Goal: Task Accomplishment & Management: Manage account settings

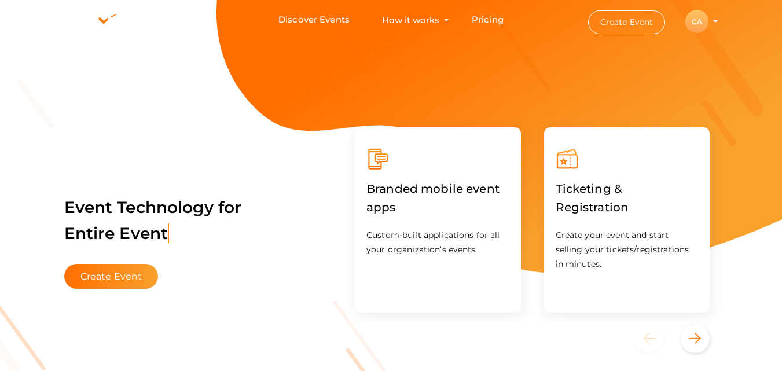
click at [700, 25] on div "CA" at bounding box center [696, 21] width 23 height 23
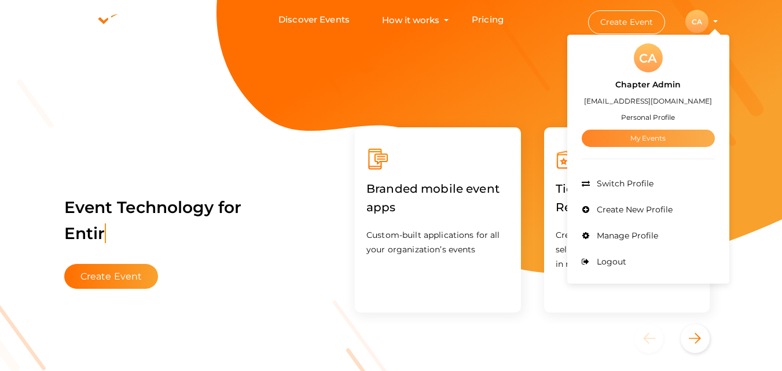
click at [653, 130] on link "My Events" at bounding box center [648, 138] width 133 height 17
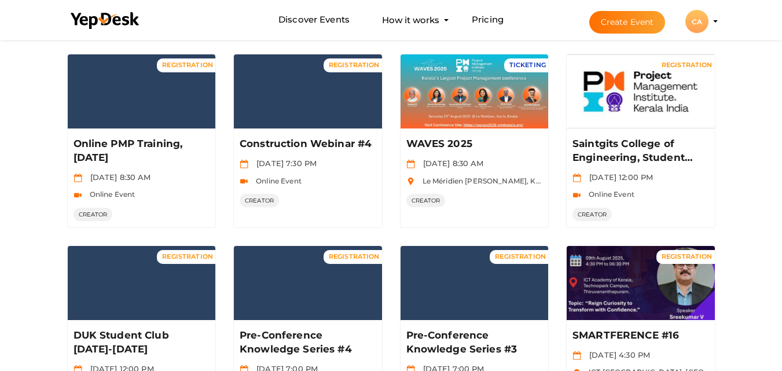
scroll to position [100, 0]
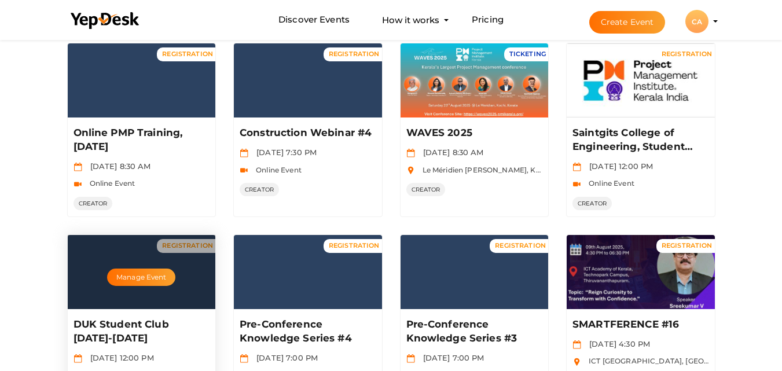
click at [133, 289] on div "Manage Event" at bounding box center [142, 272] width 148 height 74
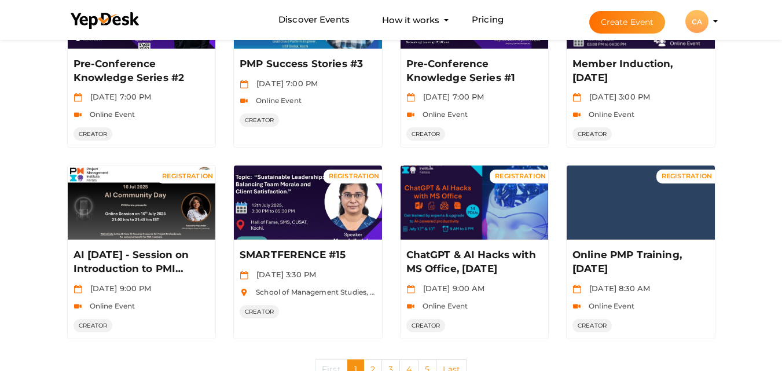
scroll to position [593, 0]
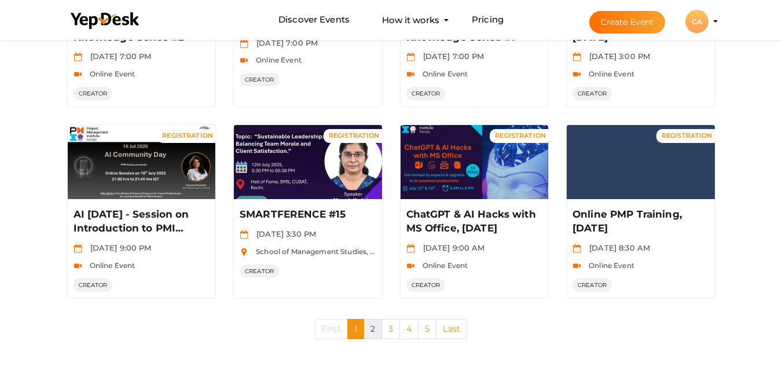
click at [372, 336] on link "2" at bounding box center [372, 329] width 19 height 20
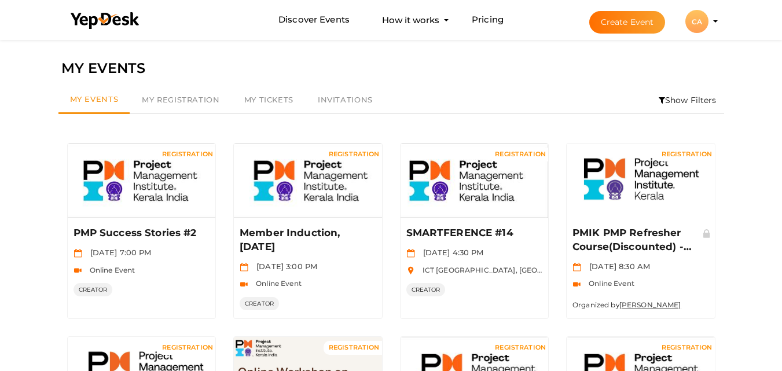
scroll to position [324, 0]
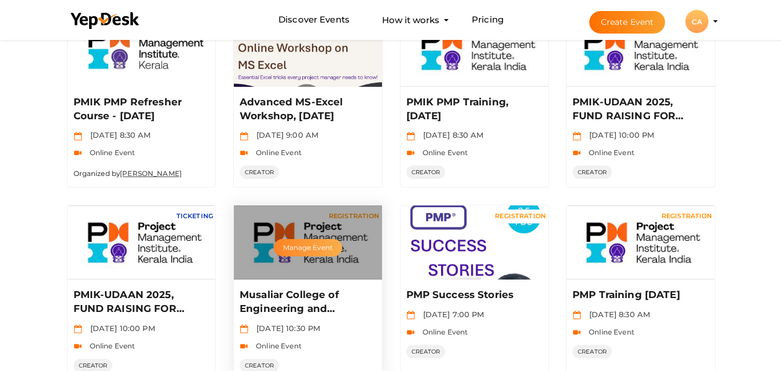
click at [310, 250] on button "Manage Event" at bounding box center [308, 247] width 68 height 17
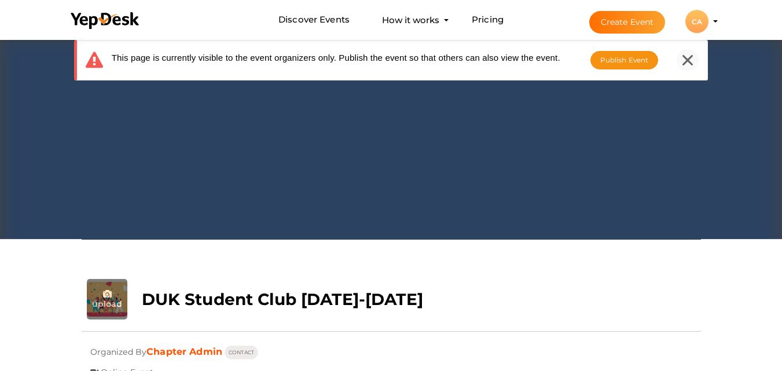
click at [685, 60] on icon at bounding box center [687, 60] width 10 height 10
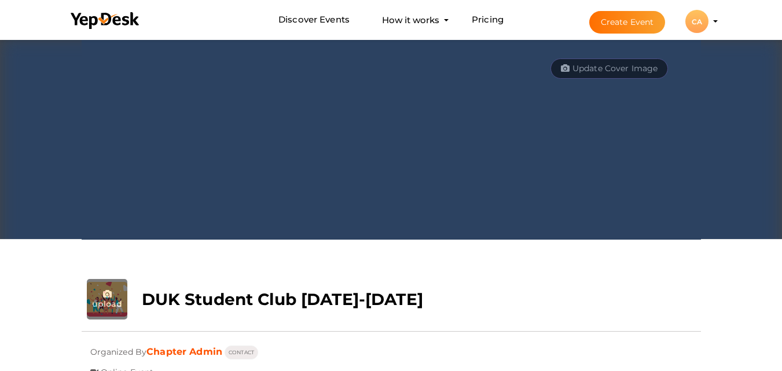
scroll to position [324, 0]
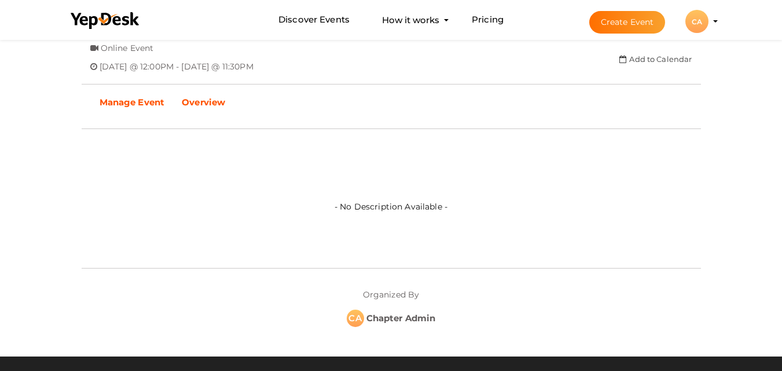
click at [139, 101] on b "Manage Event" at bounding box center [132, 102] width 65 height 11
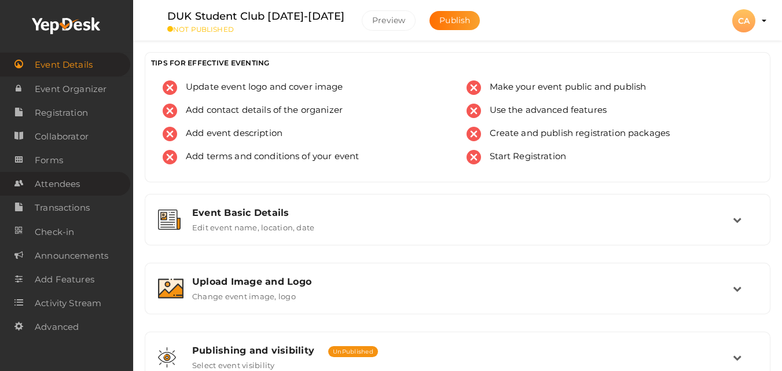
click at [68, 186] on span "Attendees" at bounding box center [57, 183] width 45 height 23
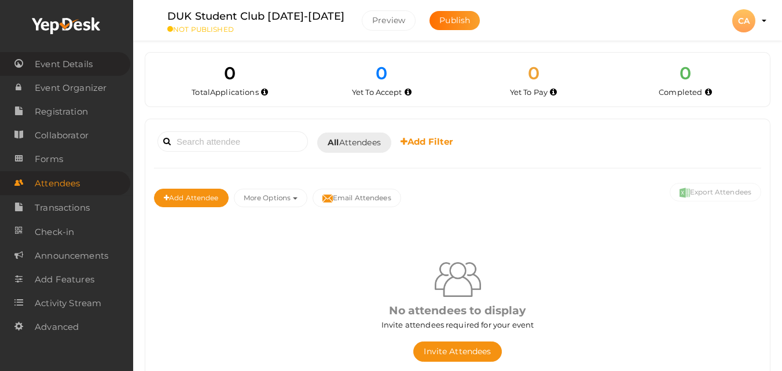
click at [57, 66] on span "Event Details" at bounding box center [64, 64] width 58 height 23
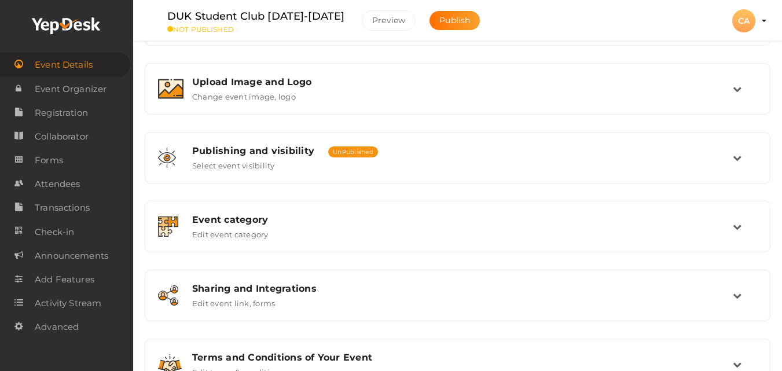
scroll to position [193, 0]
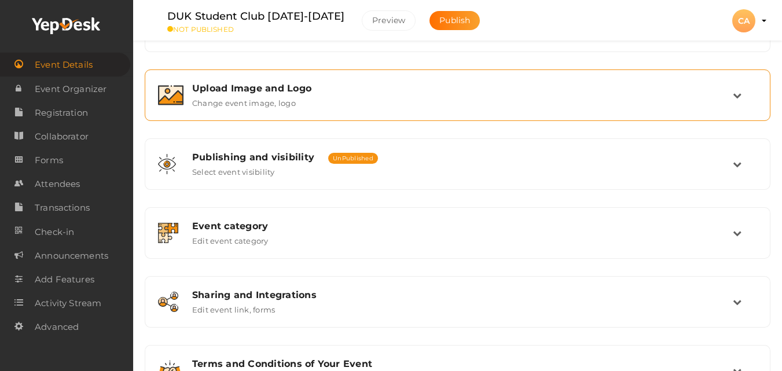
click at [290, 83] on div "Upload Image and Logo" at bounding box center [462, 88] width 540 height 11
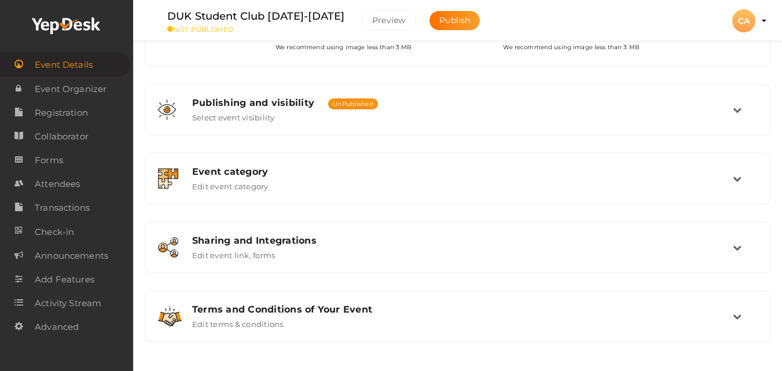
scroll to position [104, 0]
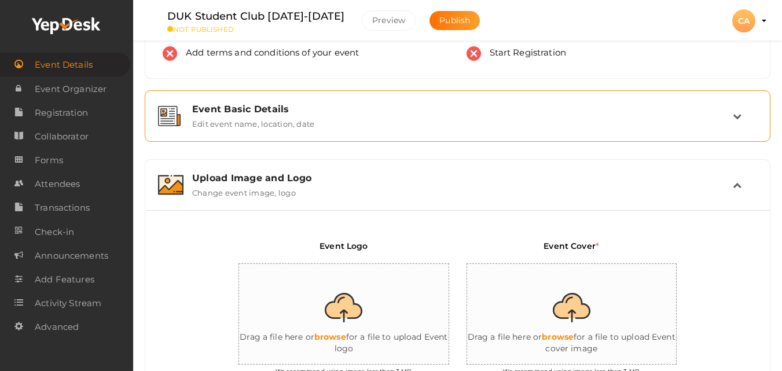
click at [322, 126] on div "Event Basic Details Edit event name, location, date" at bounding box center [457, 116] width 549 height 25
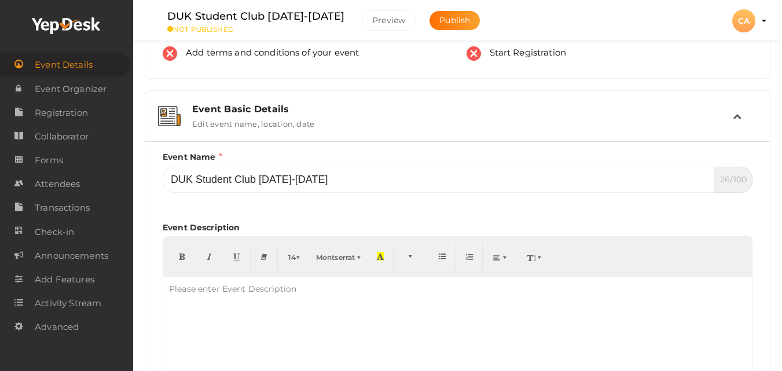
scroll to position [428, 0]
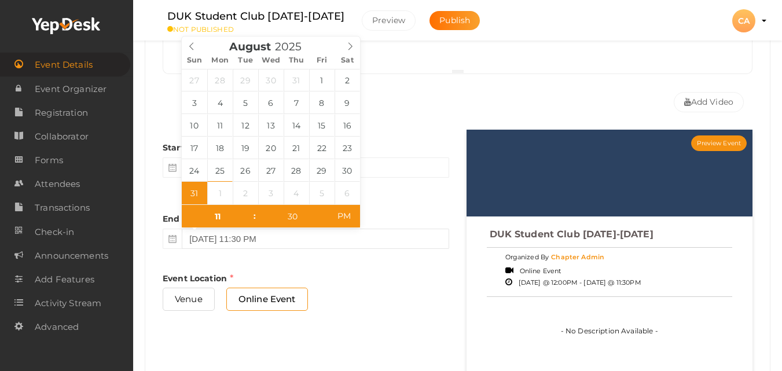
click at [326, 238] on input "[DATE] 11:30 PM" at bounding box center [315, 239] width 267 height 20
click at [354, 41] on span at bounding box center [350, 44] width 20 height 16
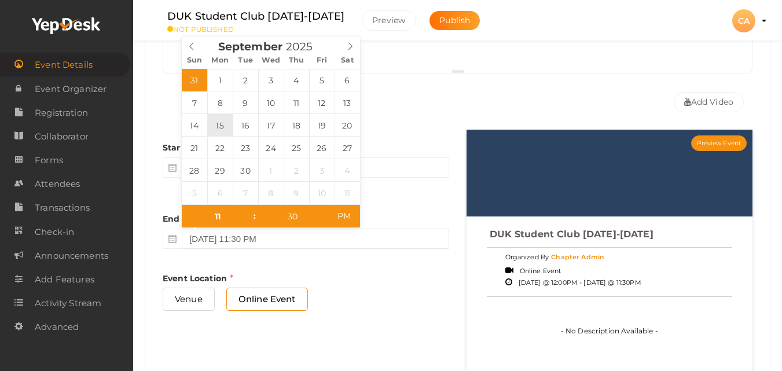
type input "[DATE] 11:30 PM"
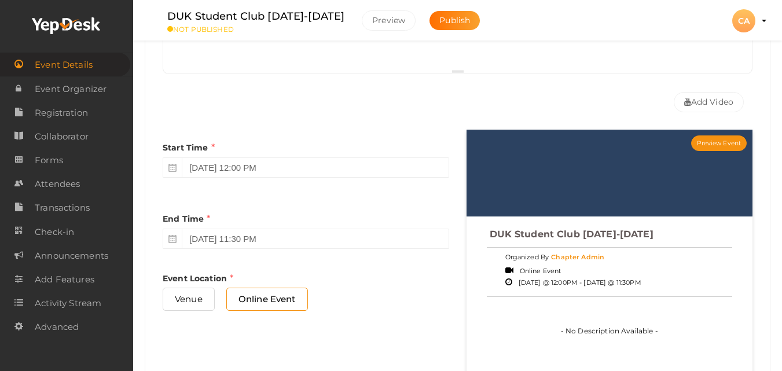
click at [379, 288] on div "Venue Online Event" at bounding box center [306, 303] width 286 height 31
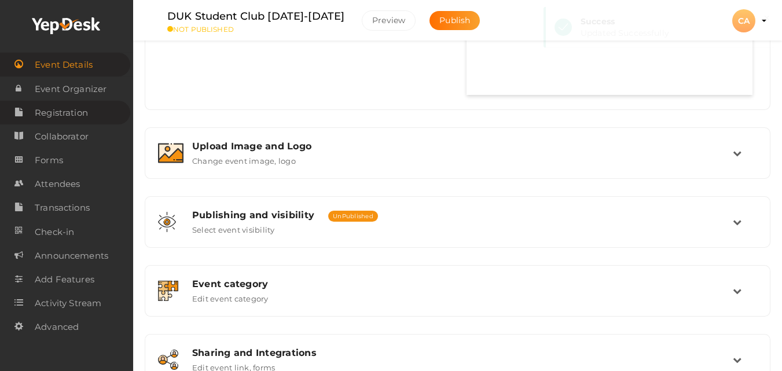
click at [79, 122] on span "Registration" at bounding box center [61, 112] width 53 height 23
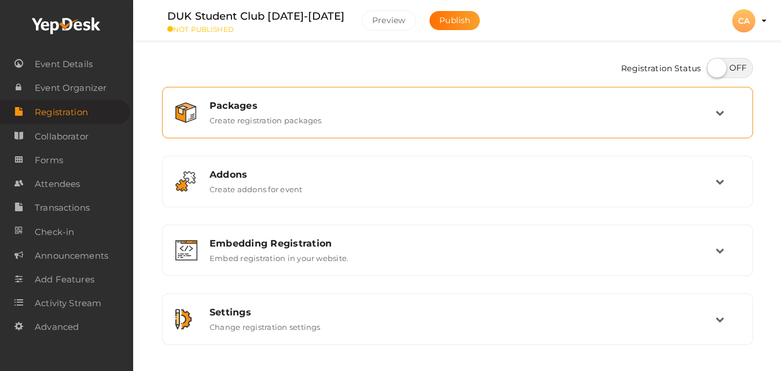
click at [422, 118] on div "Packages Create registration packages" at bounding box center [458, 112] width 514 height 25
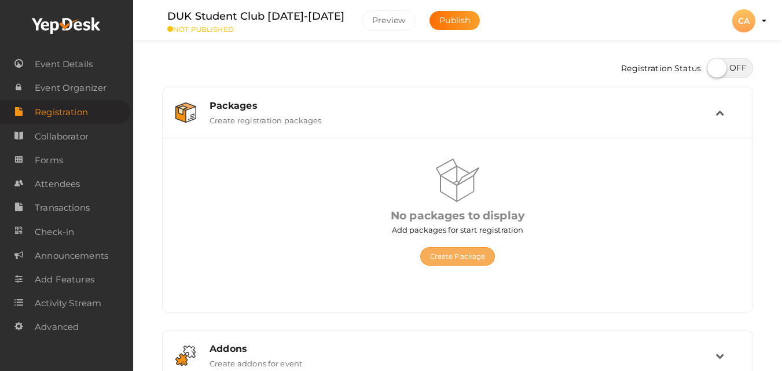
click at [465, 248] on button "Create Package" at bounding box center [457, 256] width 75 height 19
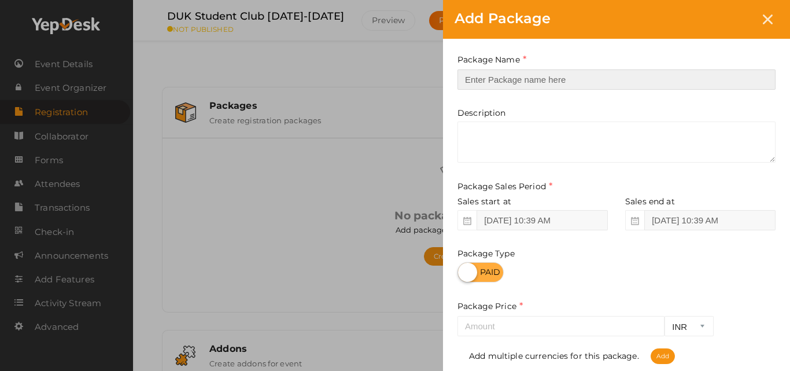
click at [549, 80] on input "text" at bounding box center [617, 79] width 318 height 20
type input "Registration"
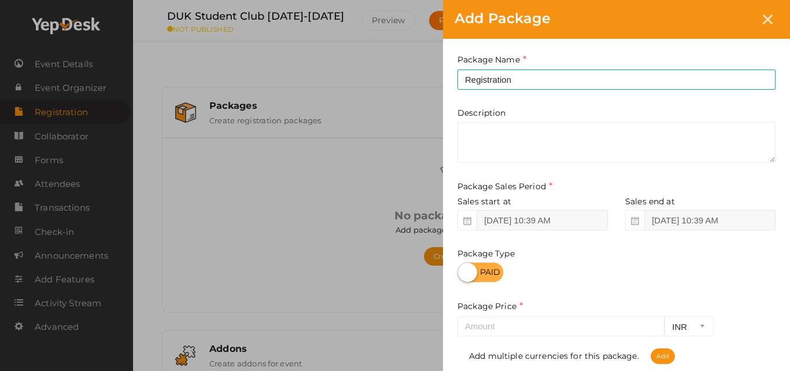
click at [514, 337] on div at bounding box center [617, 336] width 318 height 1
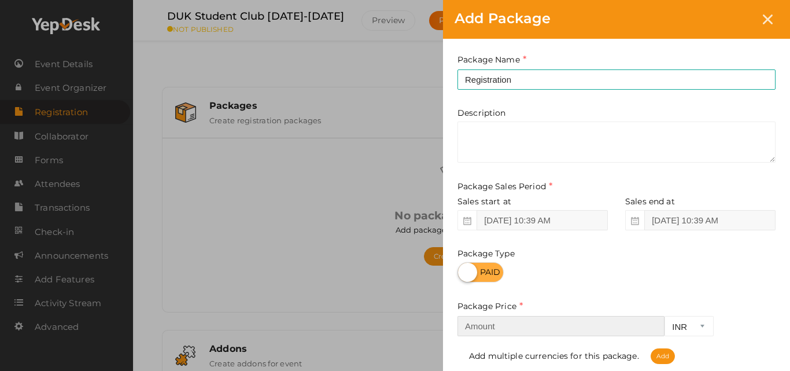
click at [520, 329] on input "number" at bounding box center [561, 326] width 207 height 20
type input "500"
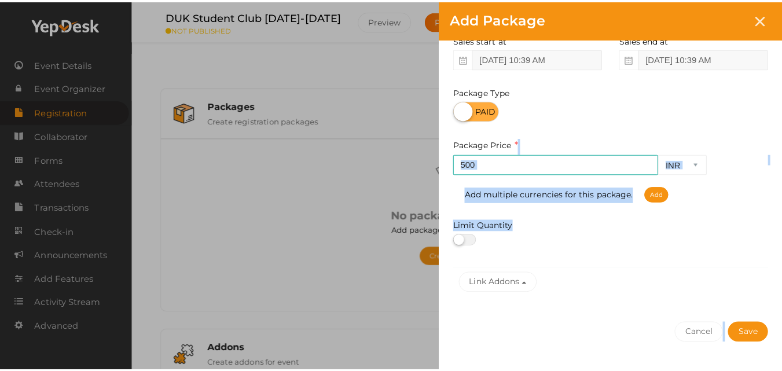
scroll to position [190, 0]
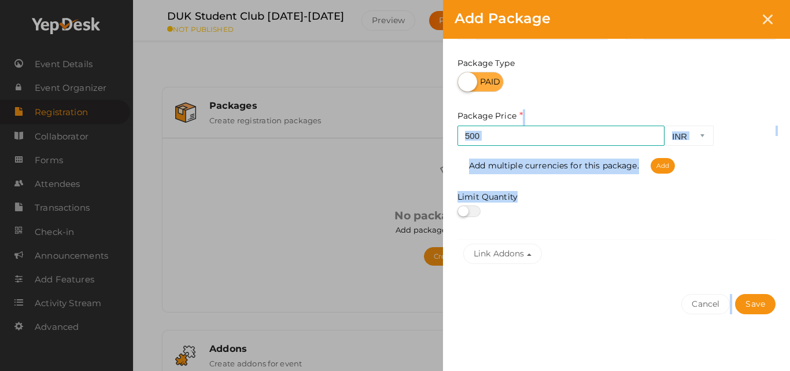
drag, startPoint x: 774, startPoint y: 285, endPoint x: 770, endPoint y: 365, distance: 80.6
click at [770, 365] on div "Package Name Registration This field is Required. Package Name already used. De…" at bounding box center [616, 110] width 347 height 524
click at [760, 298] on button "Save" at bounding box center [755, 304] width 41 height 20
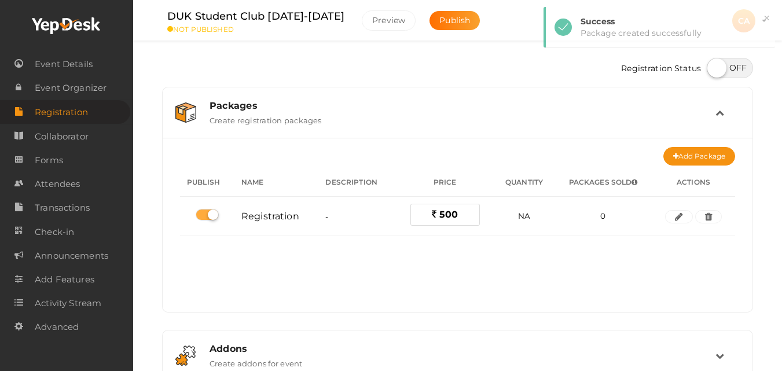
click at [737, 69] on label at bounding box center [730, 68] width 46 height 20
click at [714, 68] on input "checkbox" at bounding box center [711, 64] width 8 height 8
checkbox input "true"
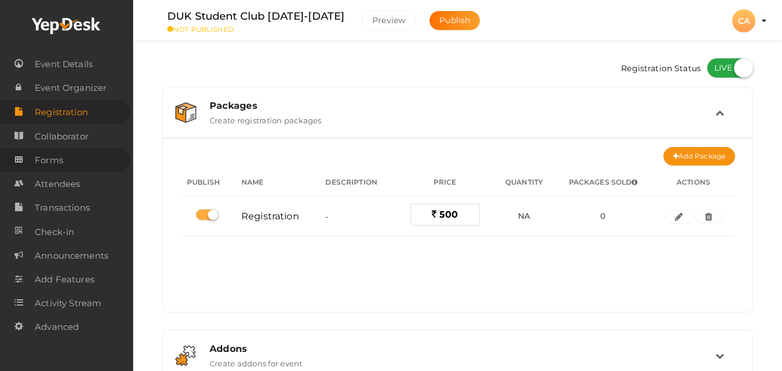
click at [73, 163] on link "Forms" at bounding box center [65, 160] width 130 height 24
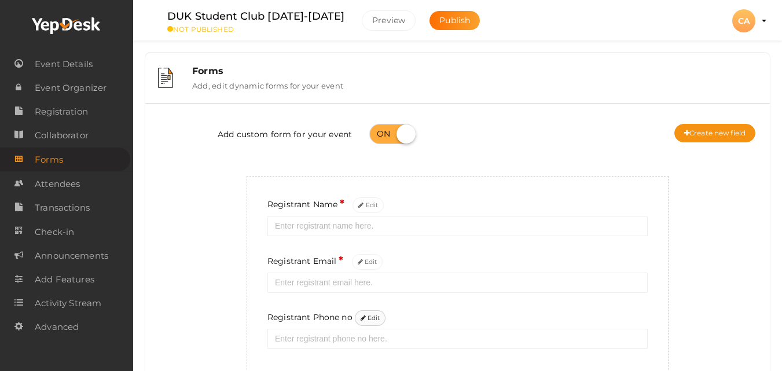
click at [372, 312] on button "Edit" at bounding box center [370, 318] width 31 height 16
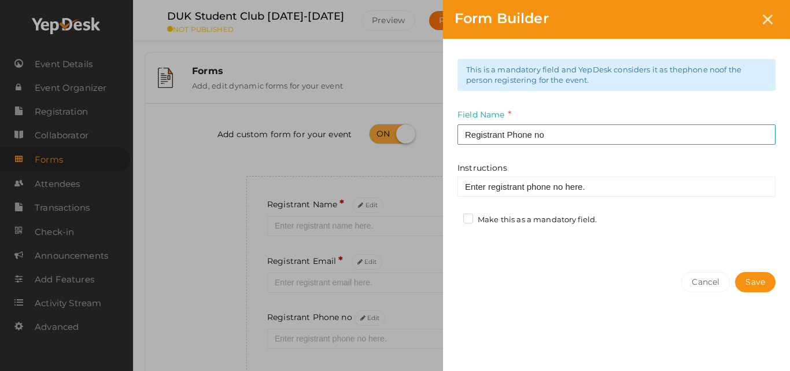
click at [579, 216] on label "Make this as a mandatory field." at bounding box center [531, 220] width 134 height 12
click at [452, 216] on input "Make this as a mandatory field." at bounding box center [452, 216] width 0 height 0
click at [755, 285] on button "Save" at bounding box center [755, 282] width 41 height 20
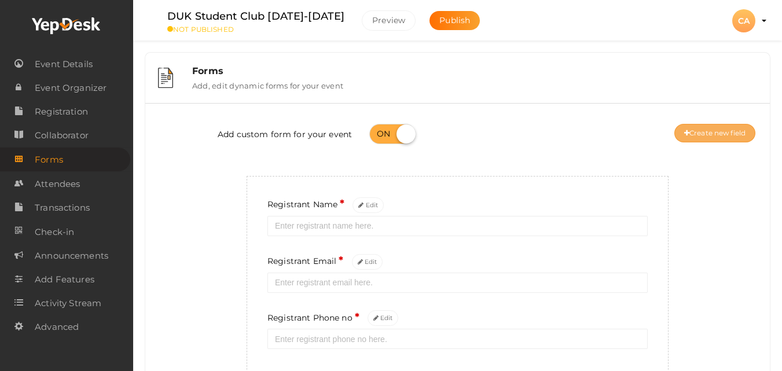
click at [723, 133] on button "Create new field" at bounding box center [714, 133] width 81 height 19
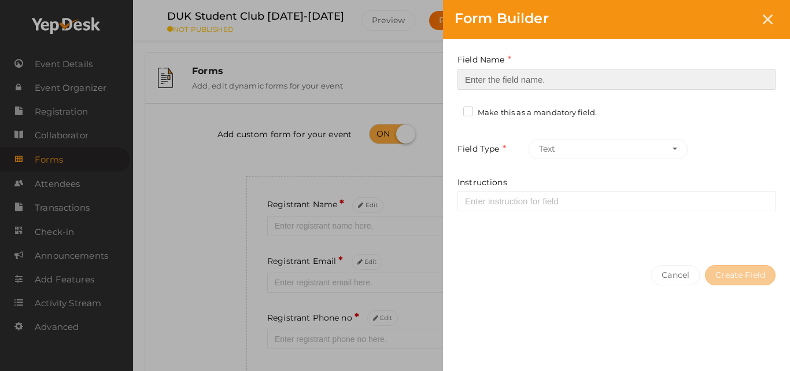
click at [579, 78] on input at bounding box center [617, 79] width 318 height 20
paste input "Institution"
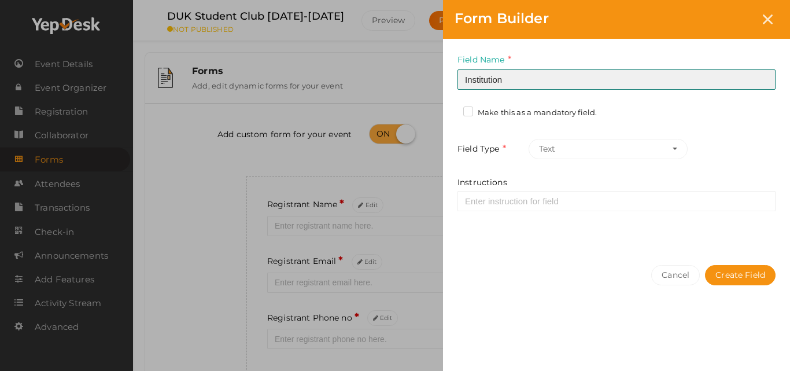
type input "Institution"
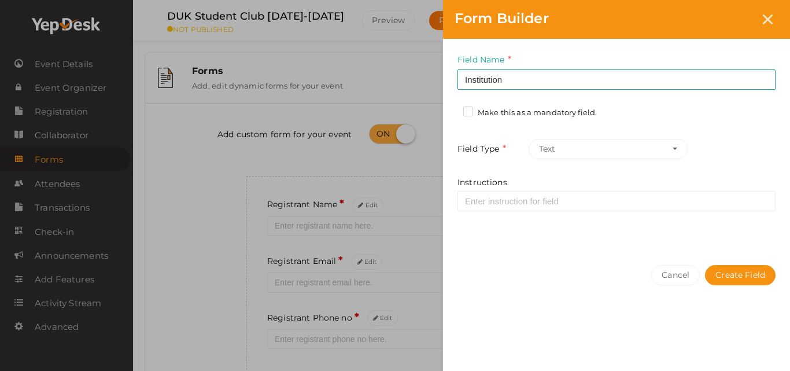
click at [528, 110] on label "Make this as a mandatory field." at bounding box center [531, 113] width 134 height 12
click at [452, 109] on input "Make this as a mandatory field." at bounding box center [452, 109] width 0 height 0
click at [748, 268] on button "Create Field" at bounding box center [740, 275] width 71 height 20
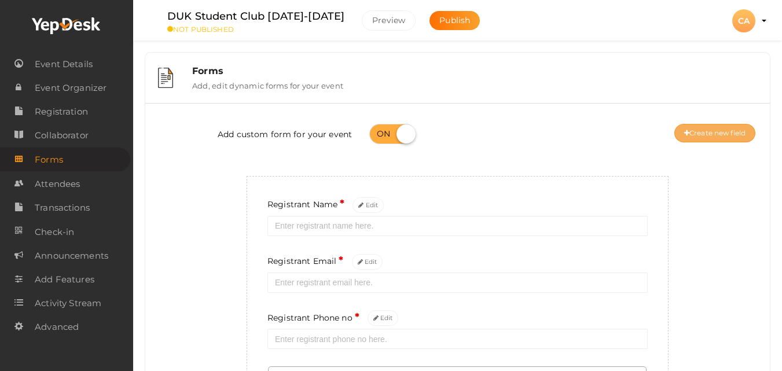
click at [710, 133] on button "Create new field" at bounding box center [714, 133] width 81 height 19
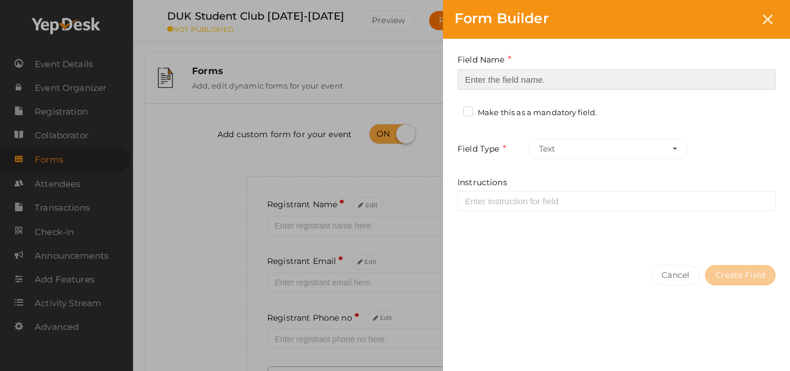
click at [587, 76] on input at bounding box center [617, 79] width 318 height 20
click at [611, 82] on input at bounding box center [617, 79] width 318 height 20
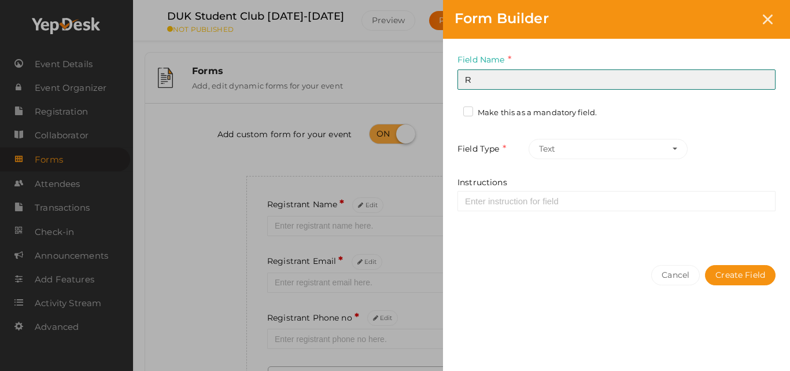
type input "Roll No"
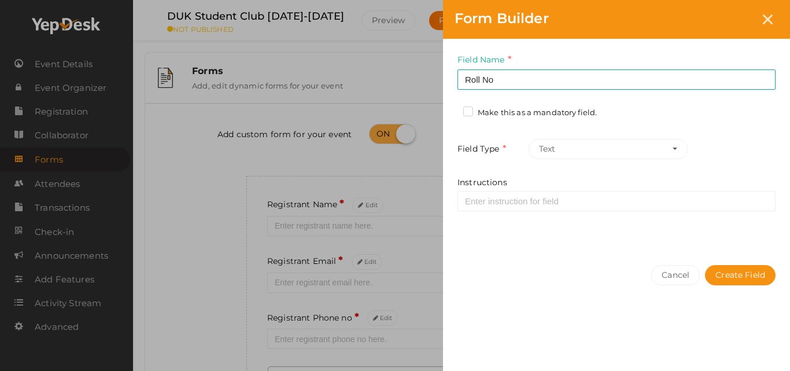
click at [538, 119] on div "Make this as a mandatory field." at bounding box center [535, 114] width 142 height 14
click at [538, 114] on label "Make this as a mandatory field." at bounding box center [531, 113] width 134 height 12
click at [452, 109] on input "Make this as a mandatory field." at bounding box center [452, 109] width 0 height 0
click at [745, 269] on button "Create Field" at bounding box center [740, 275] width 71 height 20
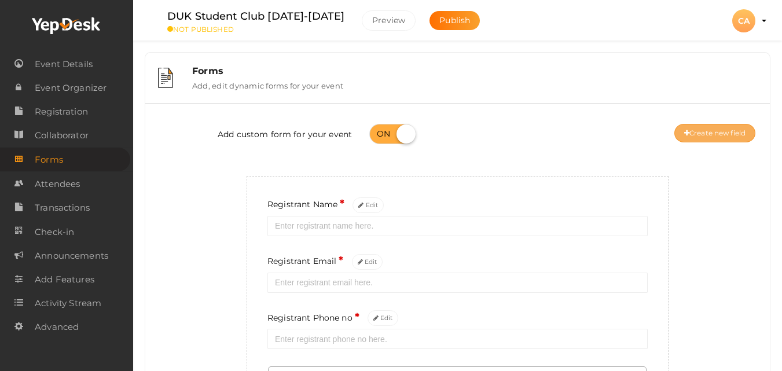
click at [702, 131] on button "Create new field" at bounding box center [714, 133] width 81 height 19
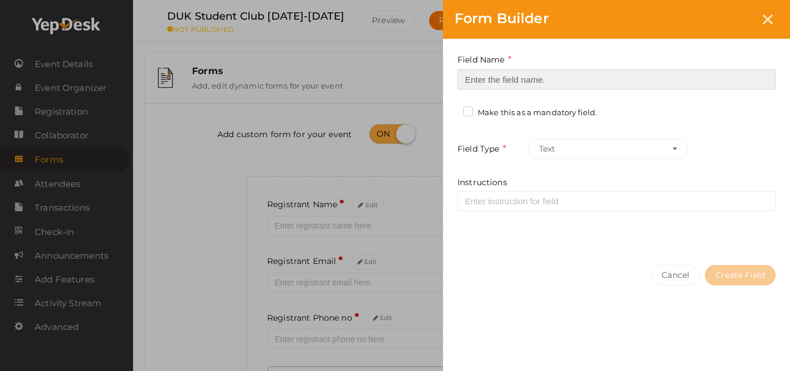
click at [606, 89] on input at bounding box center [617, 79] width 318 height 20
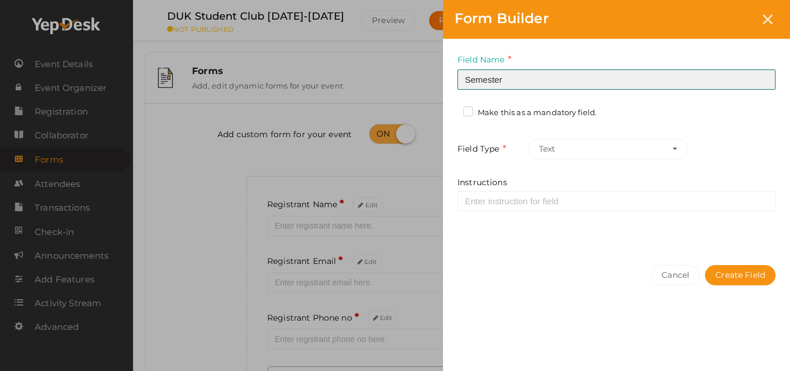
type input "Semester"
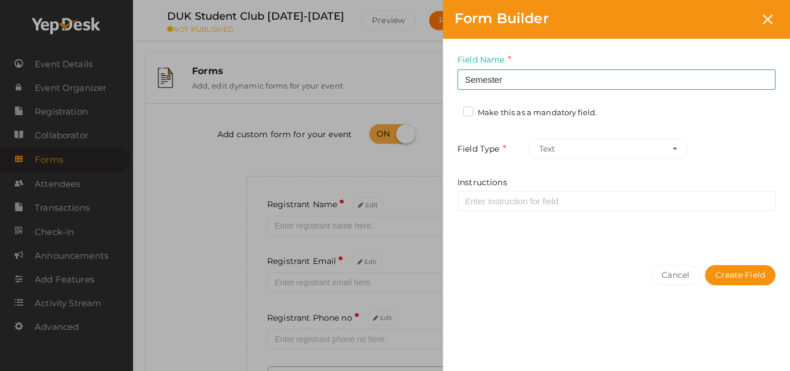
click at [586, 110] on label "Make this as a mandatory field." at bounding box center [531, 113] width 134 height 12
click at [452, 109] on input "Make this as a mandatory field." at bounding box center [452, 109] width 0 height 0
click at [733, 284] on button "Create Field" at bounding box center [740, 275] width 71 height 20
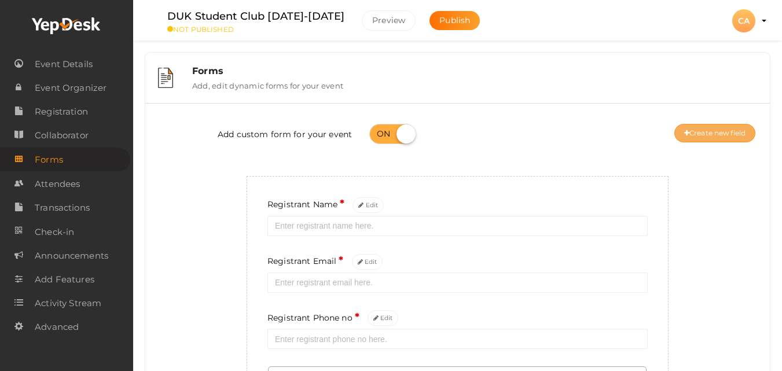
click at [716, 135] on button "Create new field" at bounding box center [714, 133] width 81 height 19
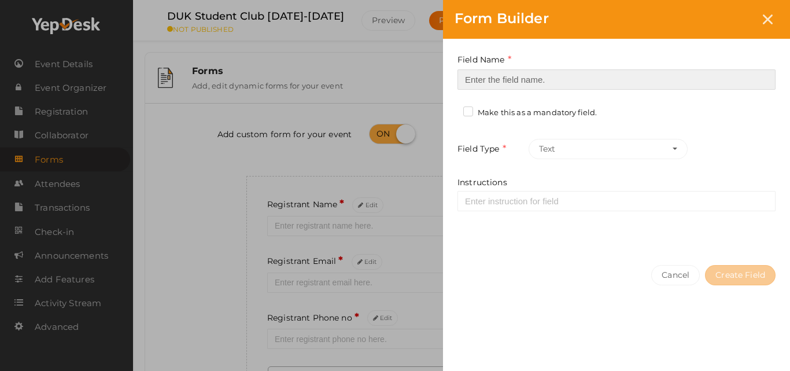
click at [679, 72] on input at bounding box center [617, 79] width 318 height 20
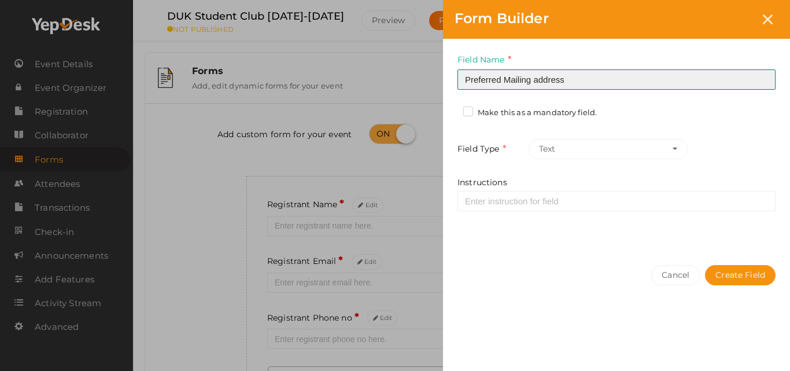
type input "Preferred Mailing address"
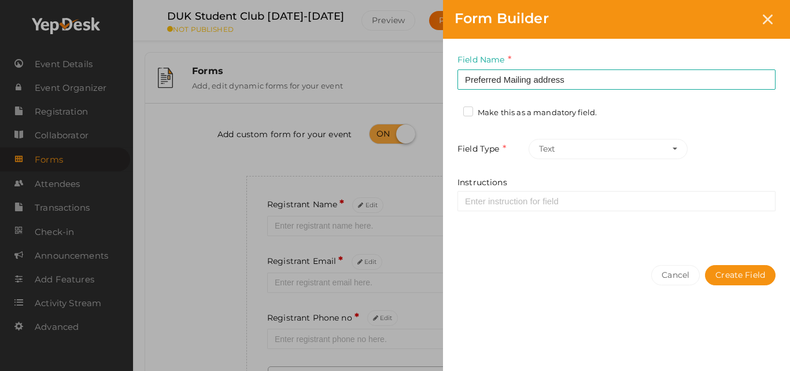
click at [550, 111] on label "Make this as a mandatory field." at bounding box center [531, 113] width 134 height 12
click at [452, 109] on input "Make this as a mandatory field." at bounding box center [452, 109] width 0 height 0
click at [730, 274] on button "Create Field" at bounding box center [740, 275] width 71 height 20
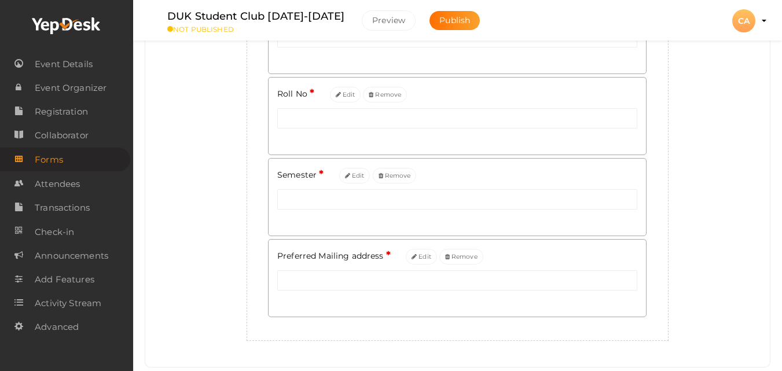
scroll to position [46, 0]
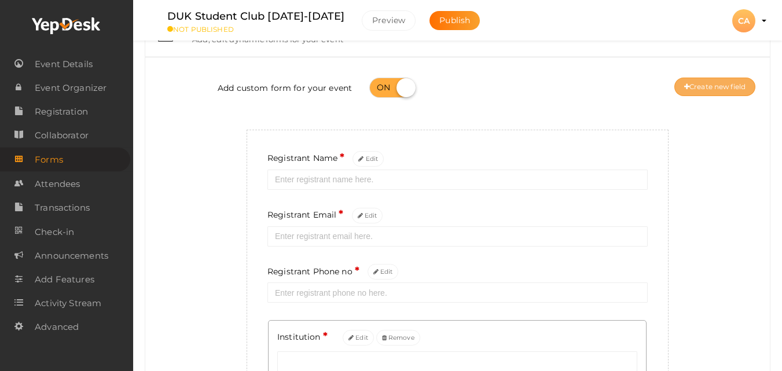
click at [715, 88] on button "Create new field" at bounding box center [714, 87] width 81 height 19
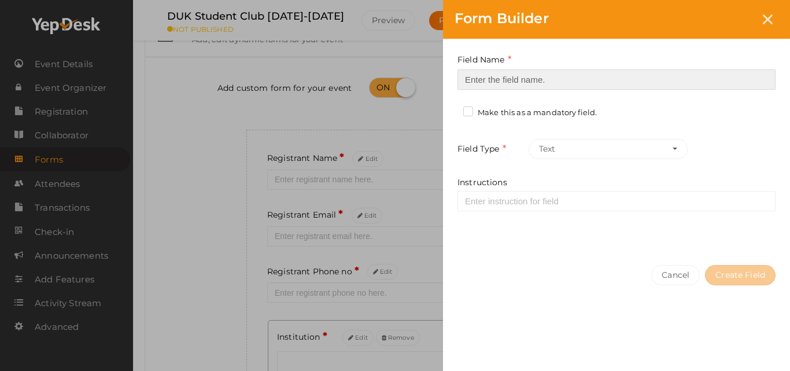
click at [694, 77] on input at bounding box center [617, 79] width 318 height 20
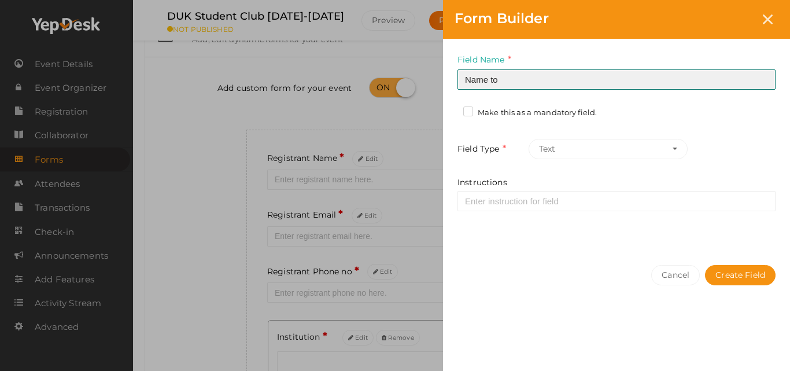
paste input "appear on Membership Certificate"
type input "Name to appear on Membership Certificate"
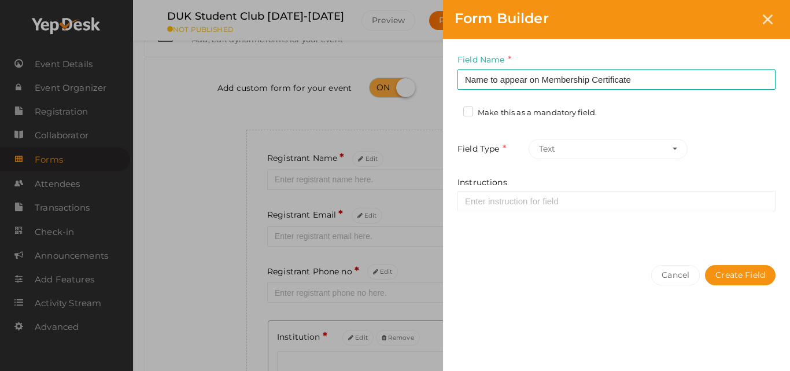
click at [498, 110] on label "Make this as a mandatory field." at bounding box center [531, 113] width 134 height 12
click at [452, 109] on input "Make this as a mandatory field." at bounding box center [452, 109] width 0 height 0
click at [742, 271] on button "Create Field" at bounding box center [740, 275] width 71 height 20
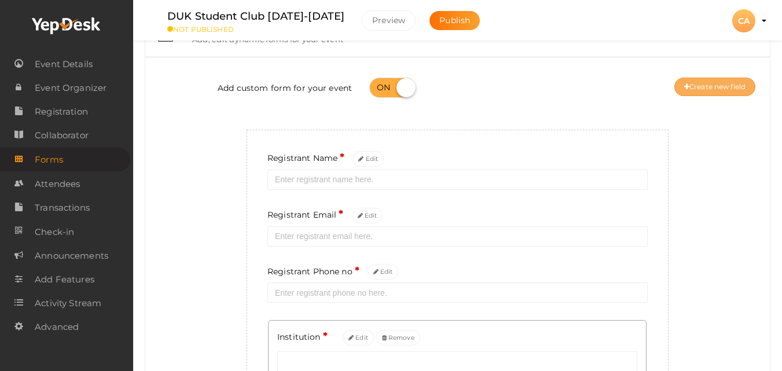
click at [713, 80] on button "Create new field" at bounding box center [714, 87] width 81 height 19
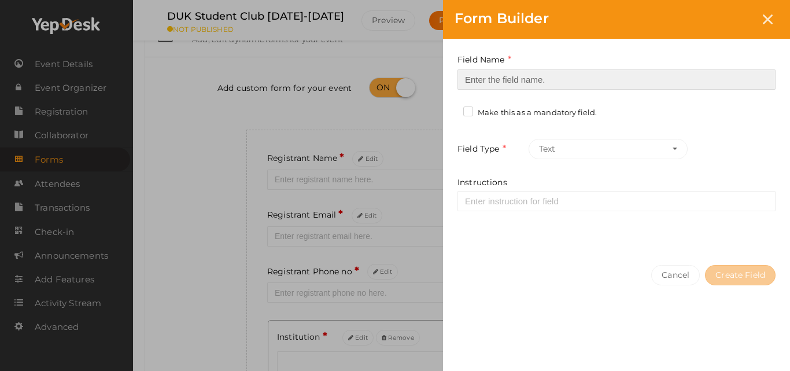
click at [713, 80] on input at bounding box center [617, 79] width 318 height 20
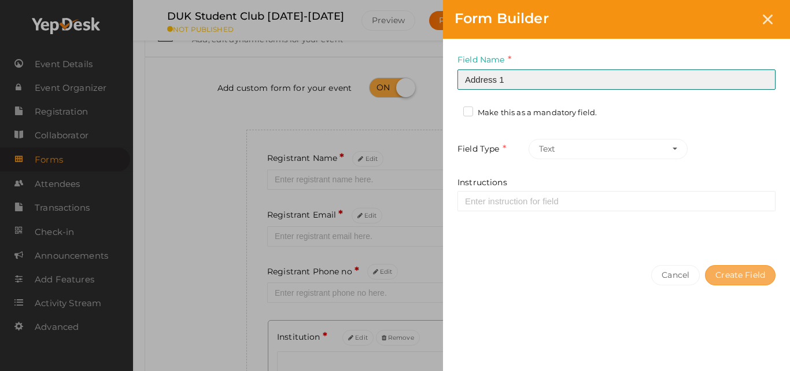
type input "Address 1"
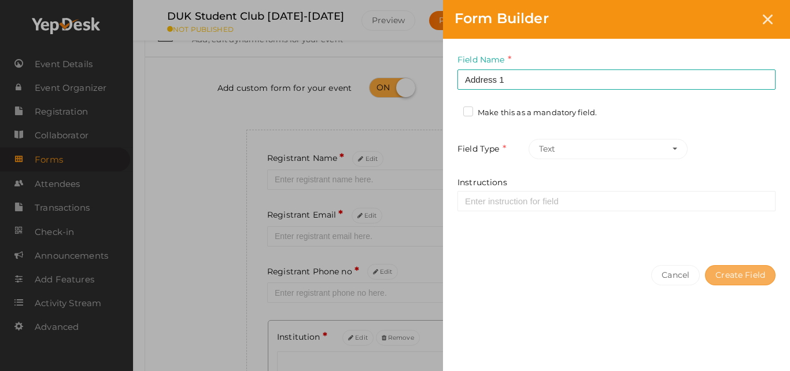
click at [744, 273] on button "Create Field" at bounding box center [740, 275] width 71 height 20
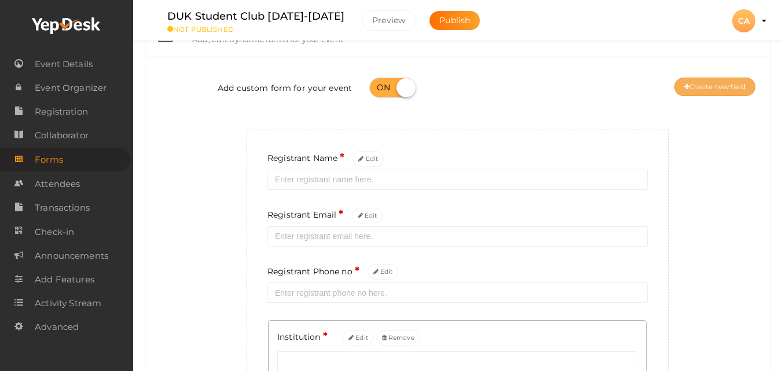
click at [724, 94] on button "Create new field" at bounding box center [714, 87] width 81 height 19
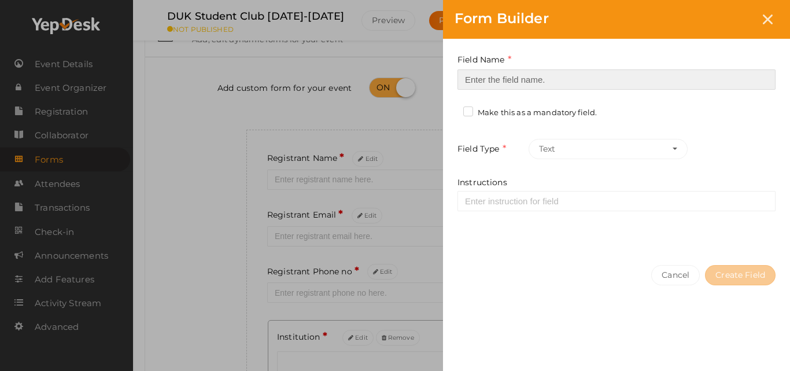
click at [700, 75] on input at bounding box center [617, 79] width 318 height 20
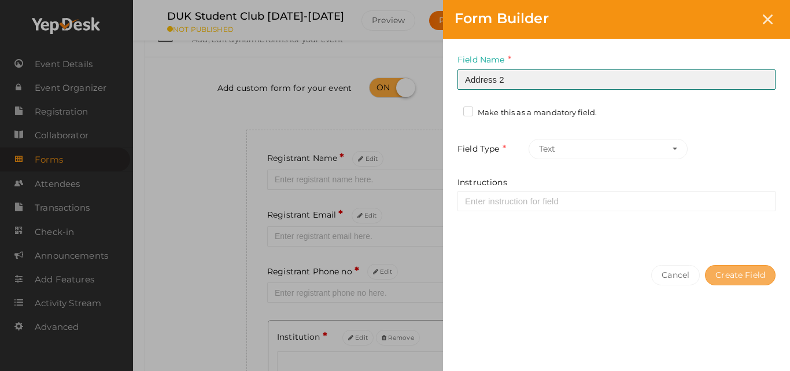
type input "Address 2"
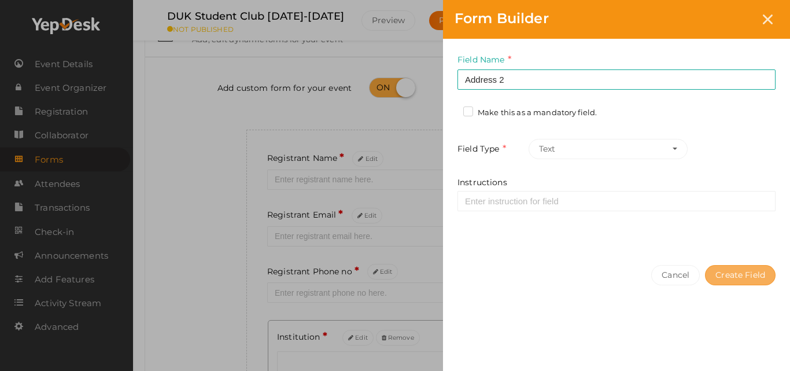
click at [731, 283] on button "Create Field" at bounding box center [740, 275] width 71 height 20
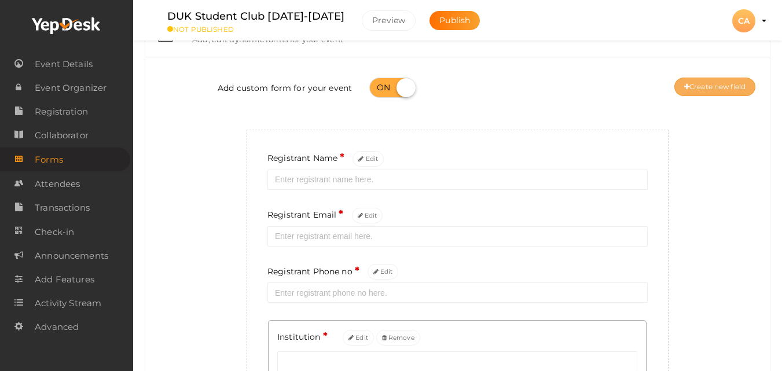
click at [708, 90] on button "Create new field" at bounding box center [714, 87] width 81 height 19
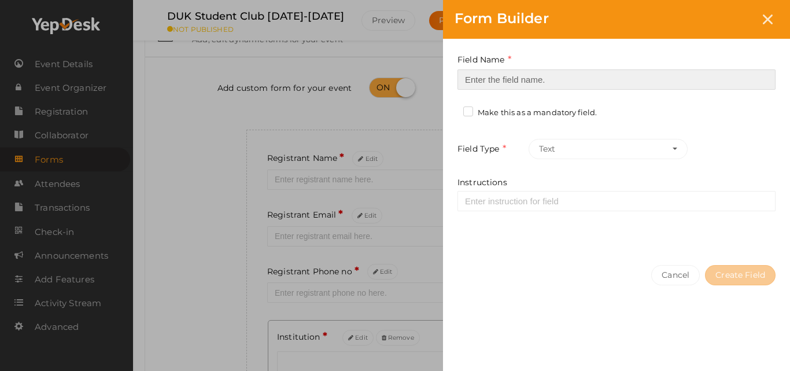
click at [693, 88] on input at bounding box center [617, 79] width 318 height 20
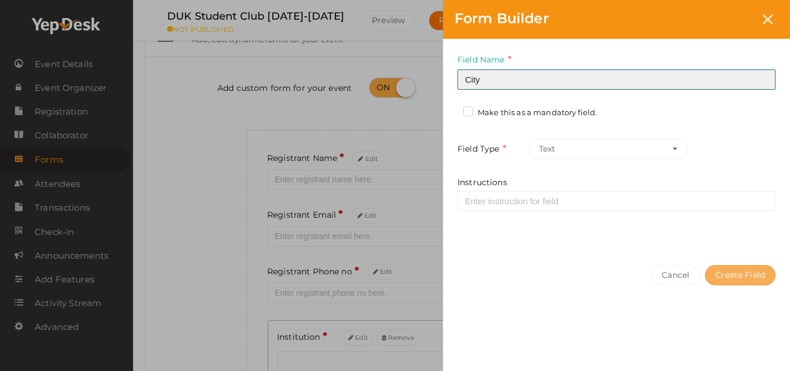
type input "City"
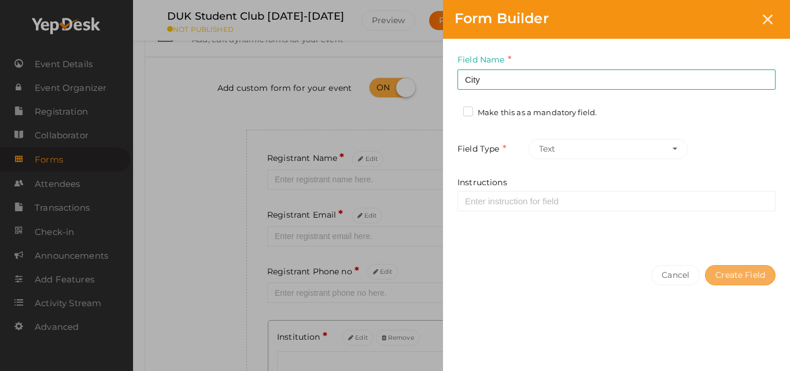
click at [734, 272] on button "Create Field" at bounding box center [740, 275] width 71 height 20
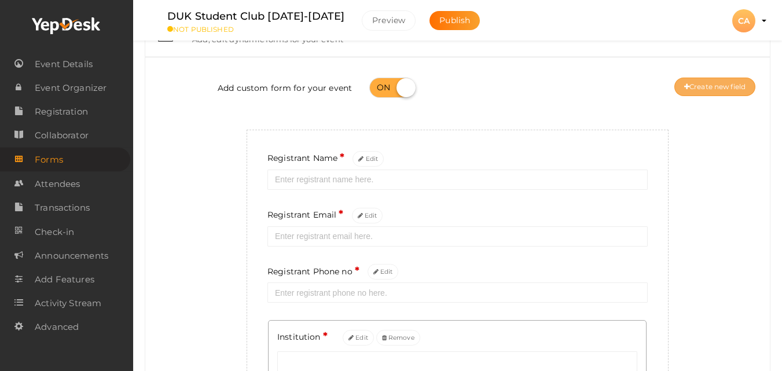
click at [701, 91] on button "Create new field" at bounding box center [714, 87] width 81 height 19
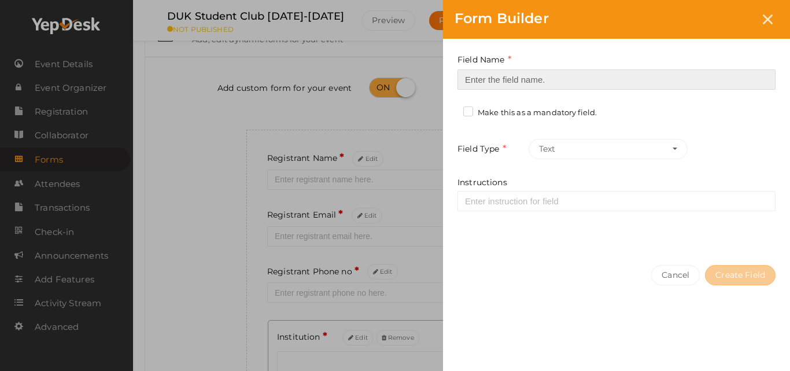
click at [646, 87] on input at bounding box center [617, 79] width 318 height 20
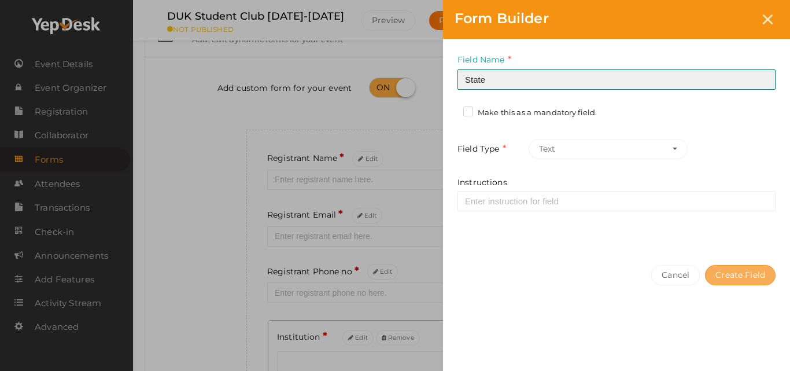
type input "State"
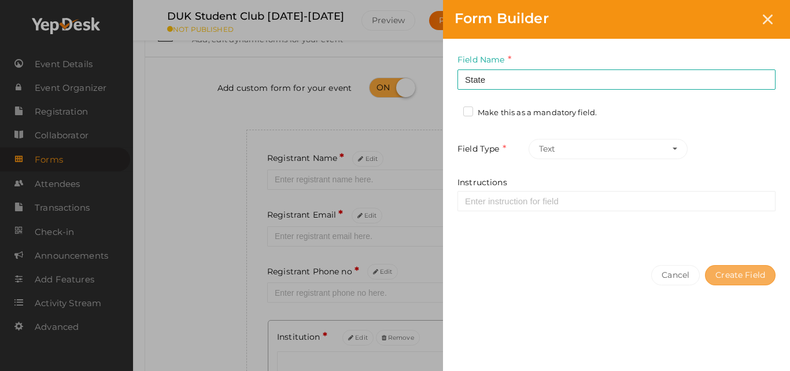
click at [726, 277] on button "Create Field" at bounding box center [740, 275] width 71 height 20
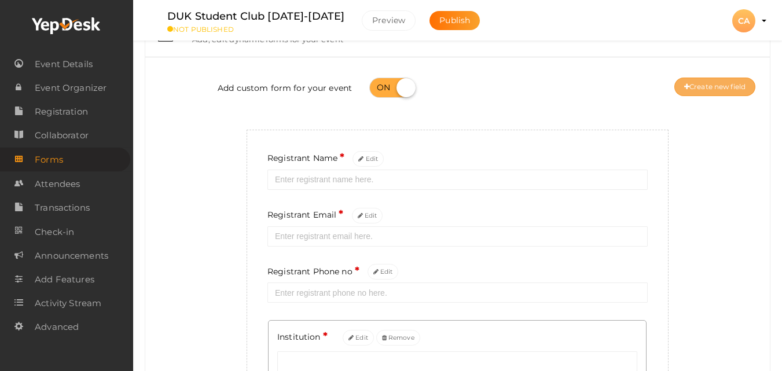
click at [686, 88] on icon at bounding box center [686, 87] width 5 height 7
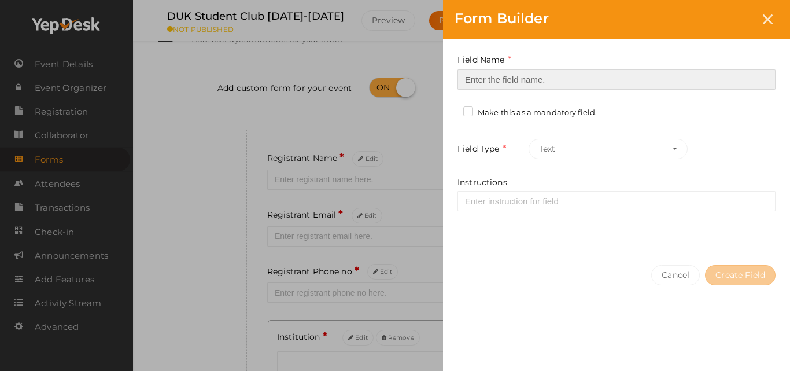
click at [648, 84] on input at bounding box center [617, 79] width 318 height 20
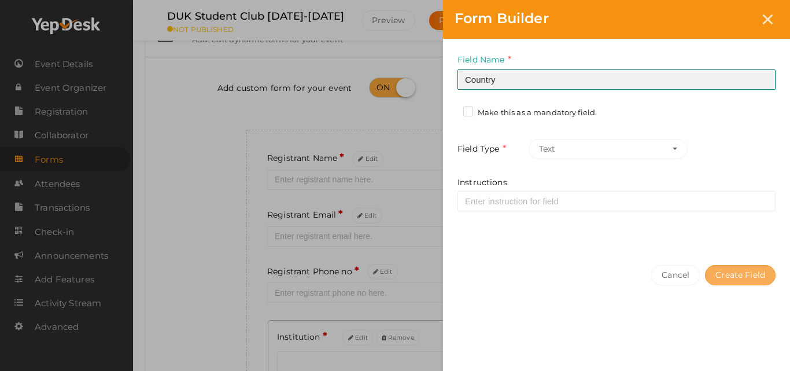
type input "Country"
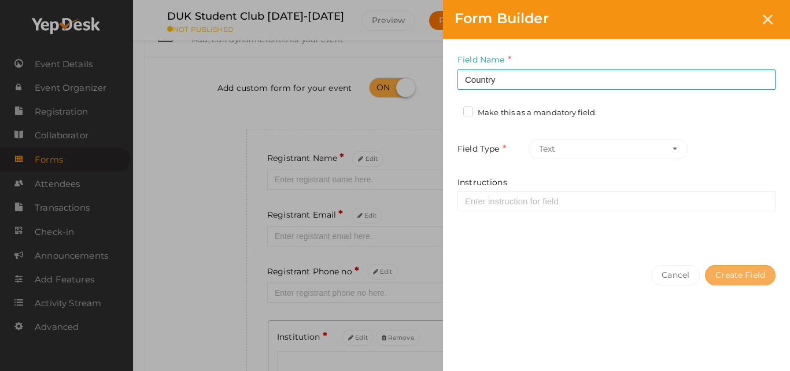
click at [726, 267] on button "Create Field" at bounding box center [740, 275] width 71 height 20
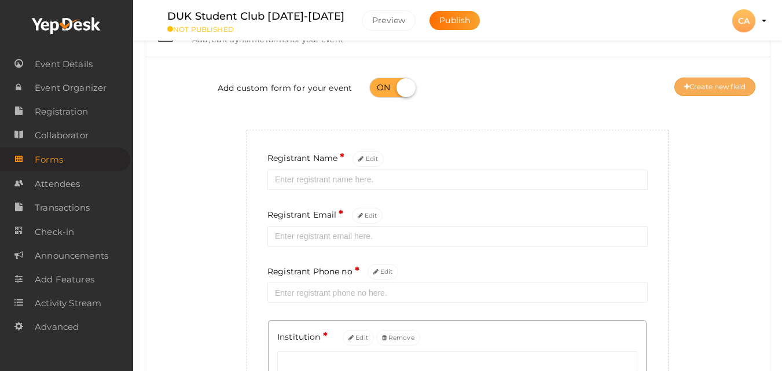
click at [726, 89] on button "Create new field" at bounding box center [714, 87] width 81 height 19
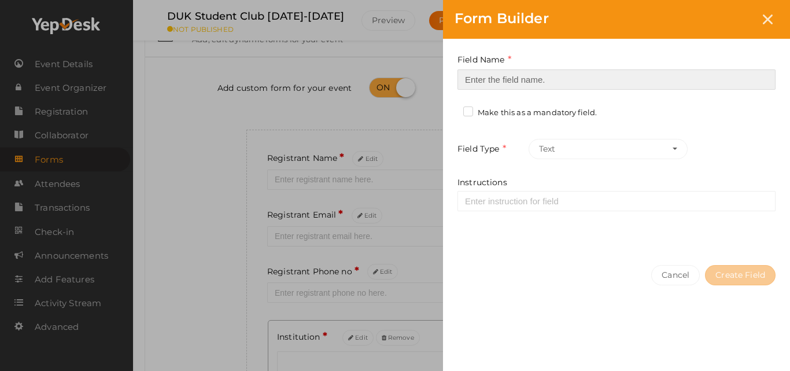
click at [675, 82] on input at bounding box center [617, 79] width 318 height 20
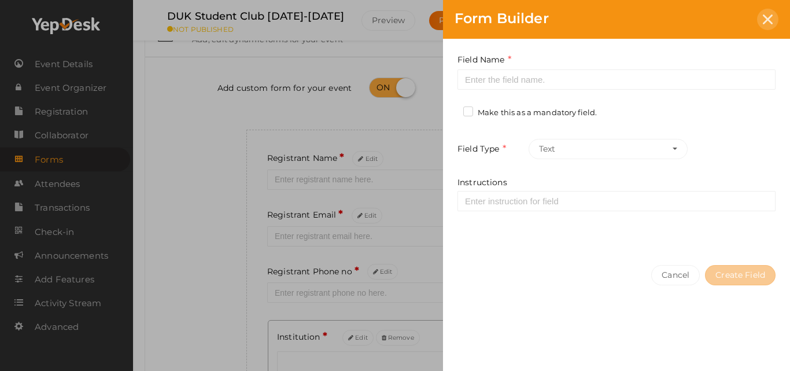
click at [762, 21] on div at bounding box center [767, 19] width 21 height 21
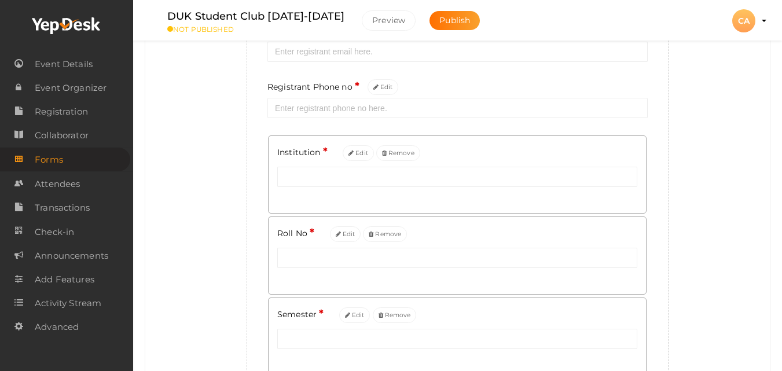
scroll to position [0, 0]
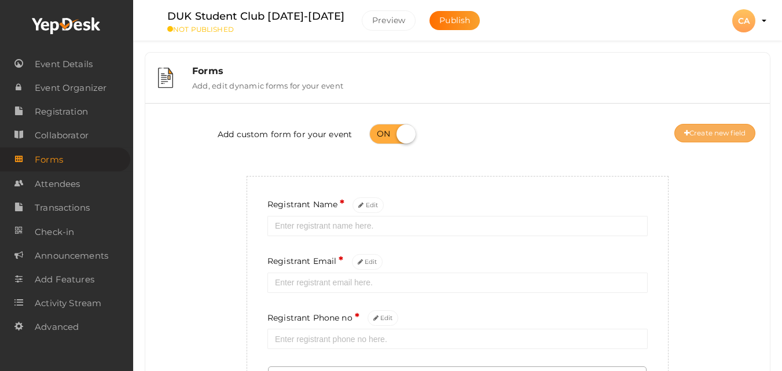
click at [737, 131] on button "Create new field" at bounding box center [714, 133] width 81 height 19
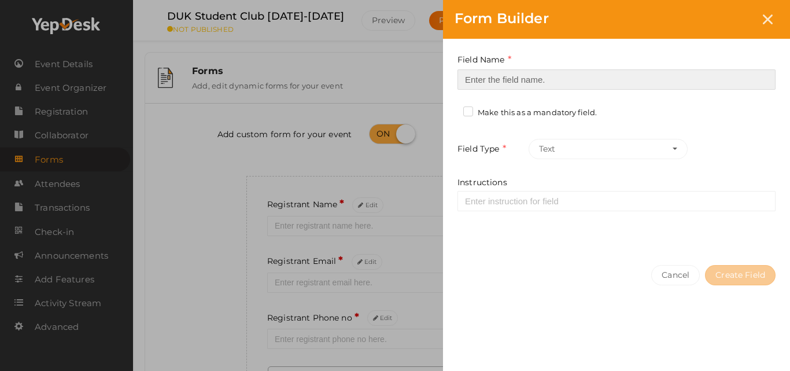
click at [692, 75] on input at bounding box center [617, 79] width 318 height 20
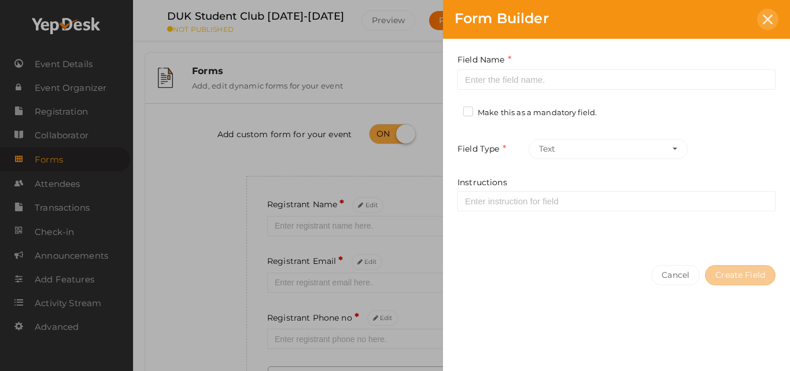
click at [763, 19] on icon at bounding box center [768, 19] width 10 height 10
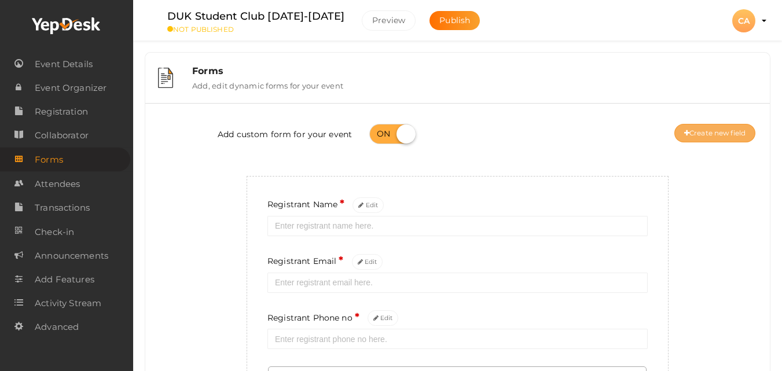
click at [727, 130] on button "Create new field" at bounding box center [714, 133] width 81 height 19
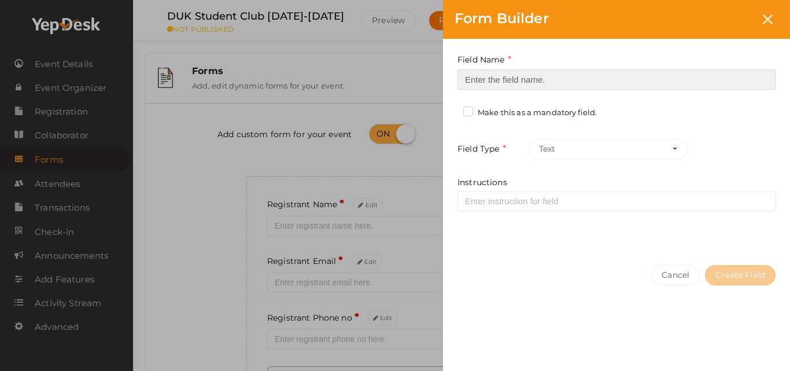
click at [685, 79] on input at bounding box center [617, 79] width 318 height 20
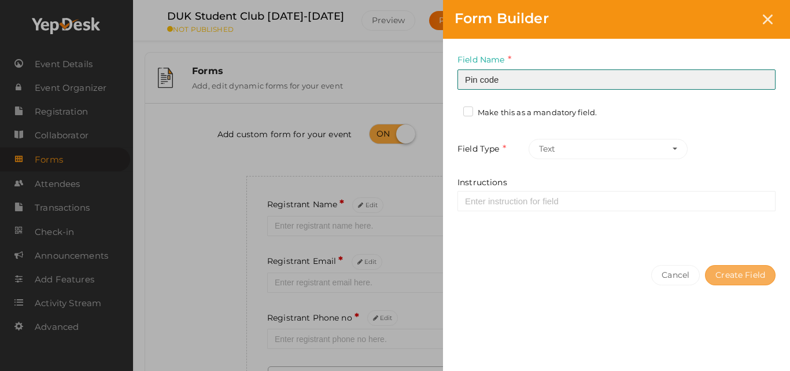
type input "Pin code"
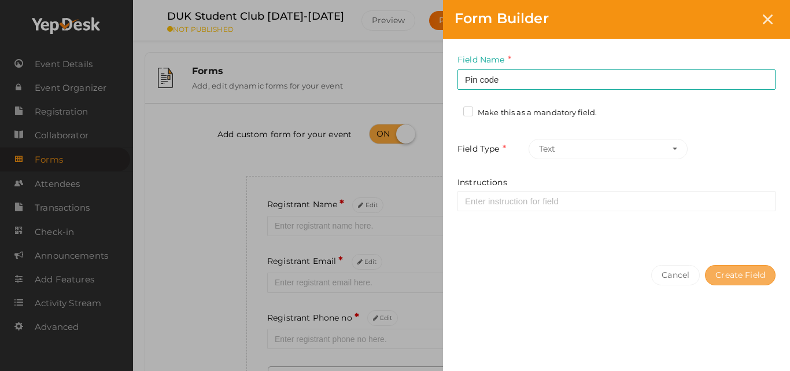
click at [712, 268] on button "Create Field" at bounding box center [740, 275] width 71 height 20
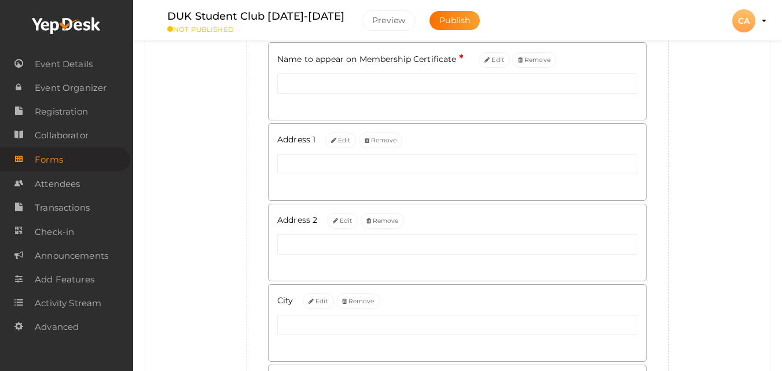
scroll to position [959, 0]
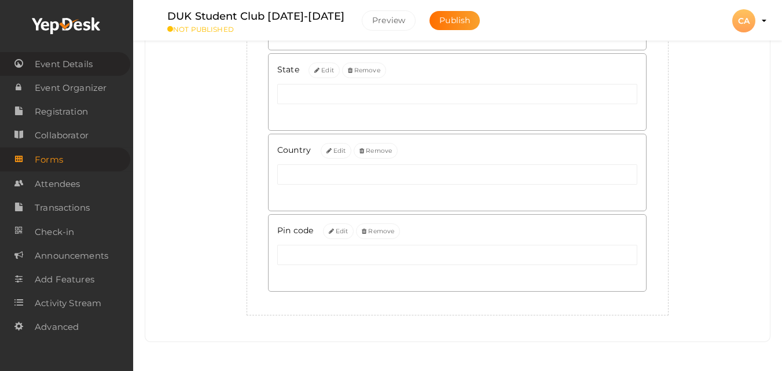
click at [90, 74] on span "Event Details" at bounding box center [64, 64] width 58 height 23
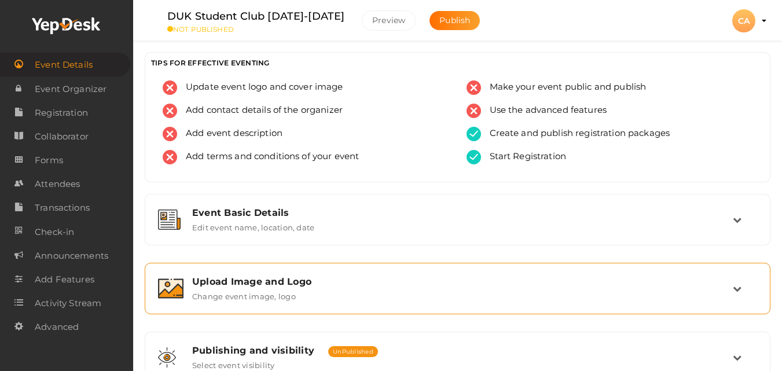
click at [431, 279] on div "Upload Image and Logo" at bounding box center [462, 281] width 540 height 11
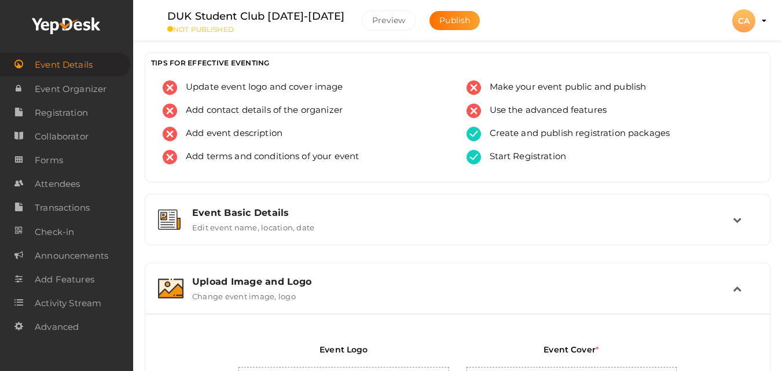
scroll to position [324, 0]
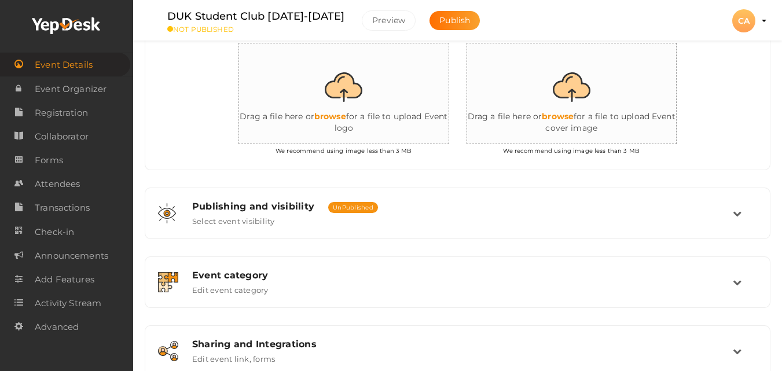
click at [573, 103] on input "file" at bounding box center [582, 93] width 231 height 101
type input "C:\fakepath\WhatsApp Image 2025-05-17 at 09.56.53 (1).jpg"
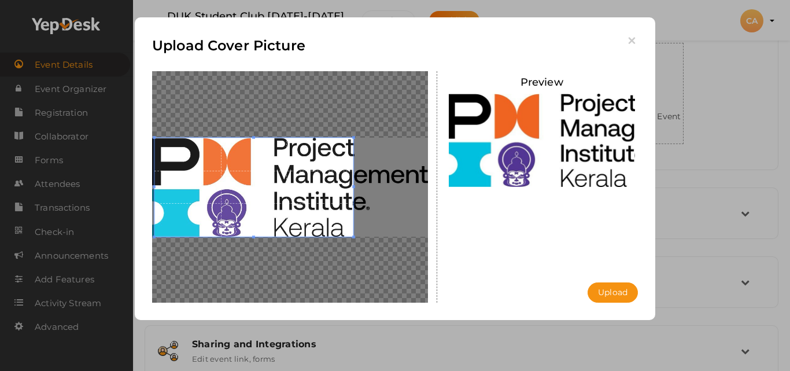
drag, startPoint x: 288, startPoint y: 219, endPoint x: 232, endPoint y: 214, distance: 56.4
click at [232, 214] on span at bounding box center [254, 188] width 198 height 100
click at [613, 296] on button "Upload" at bounding box center [613, 292] width 50 height 20
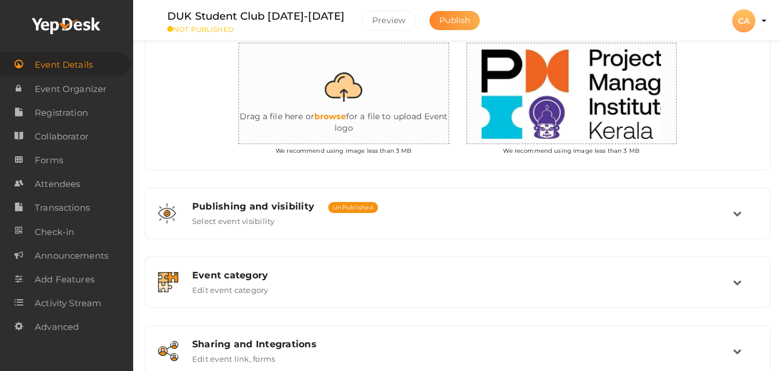
click at [439, 21] on span "Publish" at bounding box center [454, 20] width 31 height 10
click at [749, 21] on div "CA" at bounding box center [743, 20] width 23 height 23
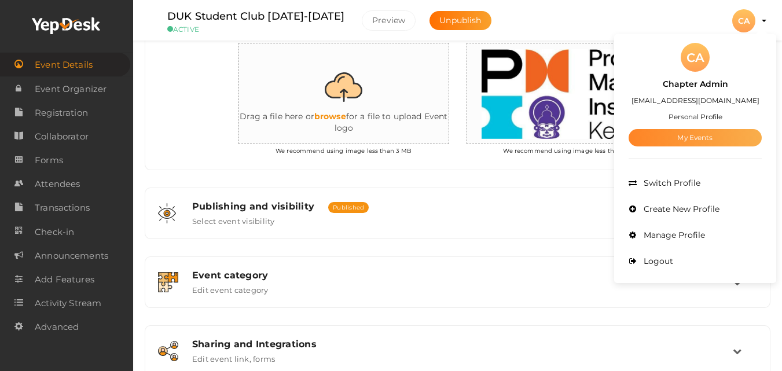
click at [712, 134] on link "My Events" at bounding box center [694, 137] width 133 height 17
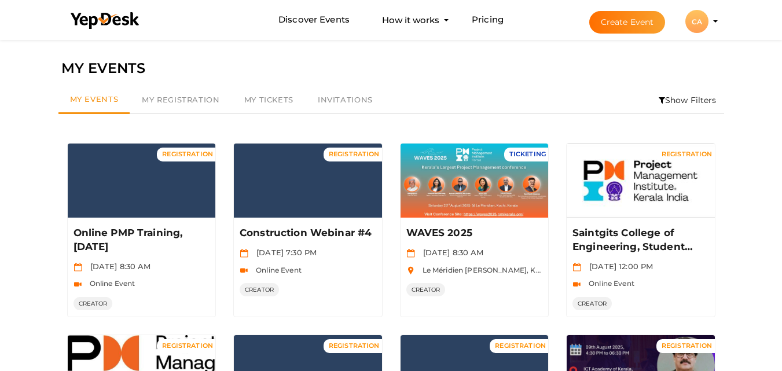
scroll to position [324, 0]
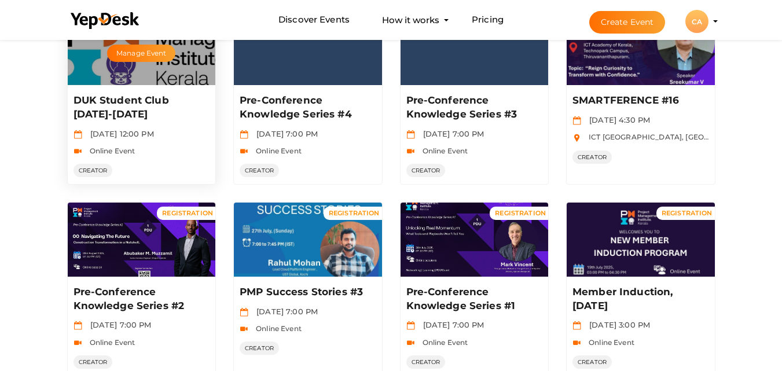
click at [132, 98] on p "DUK Student Club 2025-2026" at bounding box center [140, 108] width 134 height 28
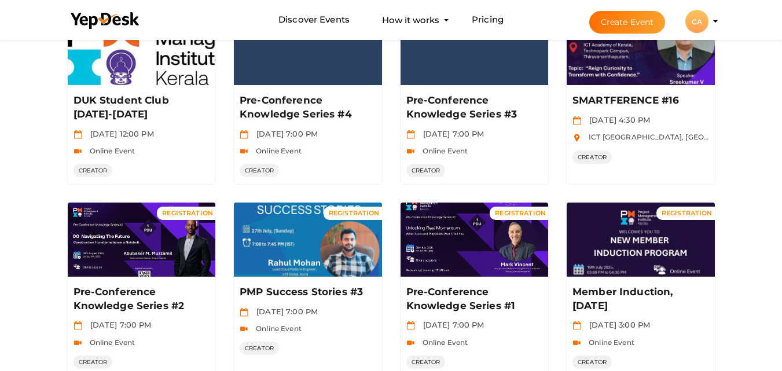
scroll to position [0, 0]
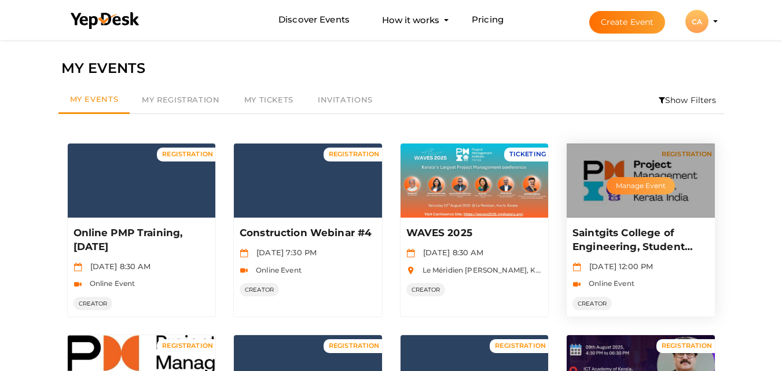
click at [634, 183] on button "Manage Event" at bounding box center [640, 185] width 68 height 17
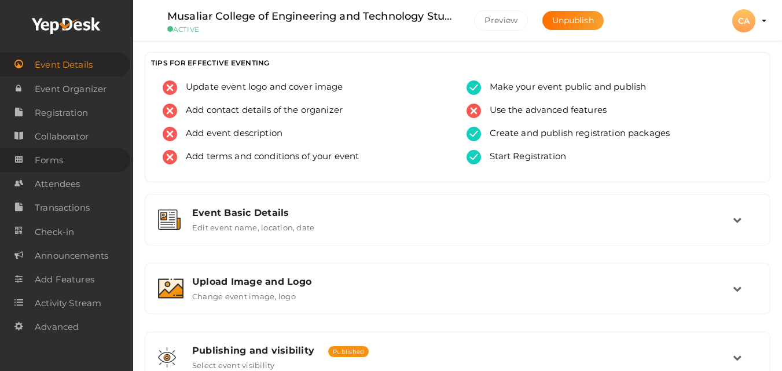
click at [66, 161] on link "Forms" at bounding box center [65, 160] width 130 height 24
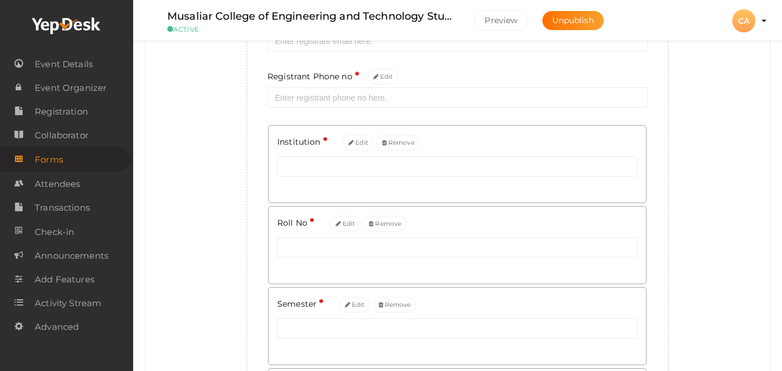
scroll to position [231, 0]
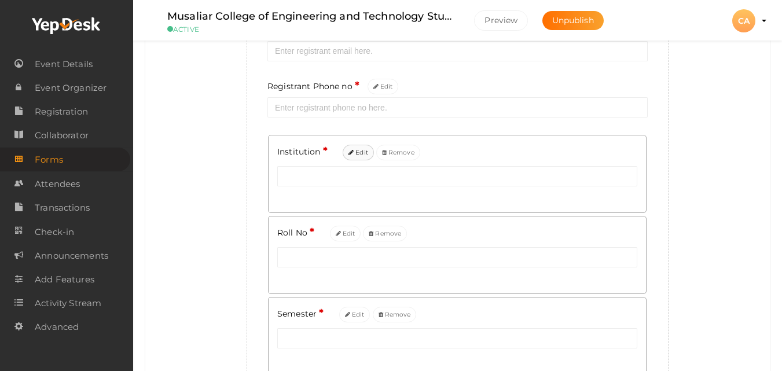
click at [363, 153] on button "Edit" at bounding box center [358, 153] width 31 height 16
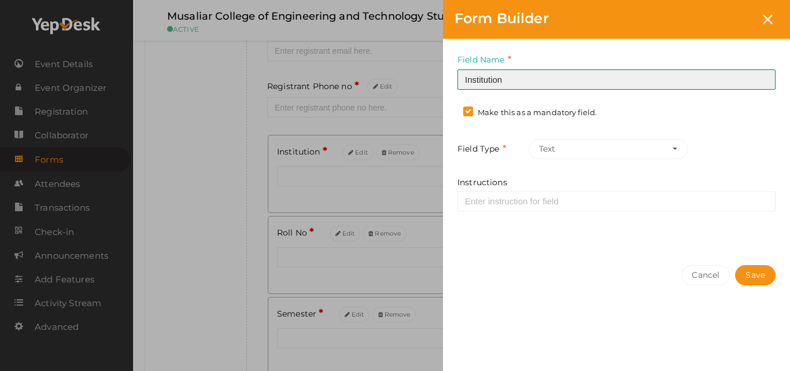
click at [519, 78] on input "Institution" at bounding box center [617, 79] width 318 height 20
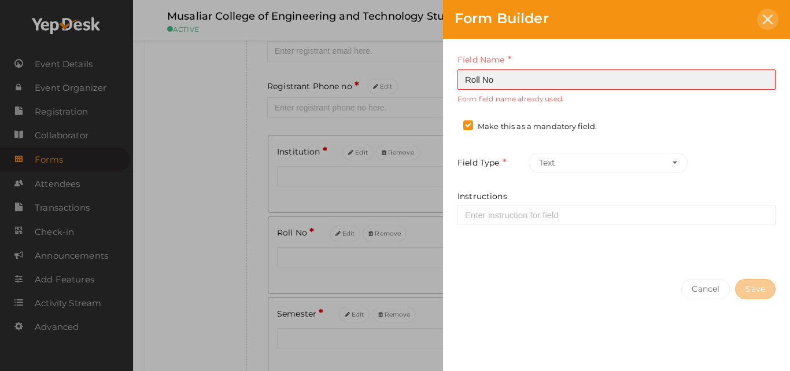
type input "Roll No"
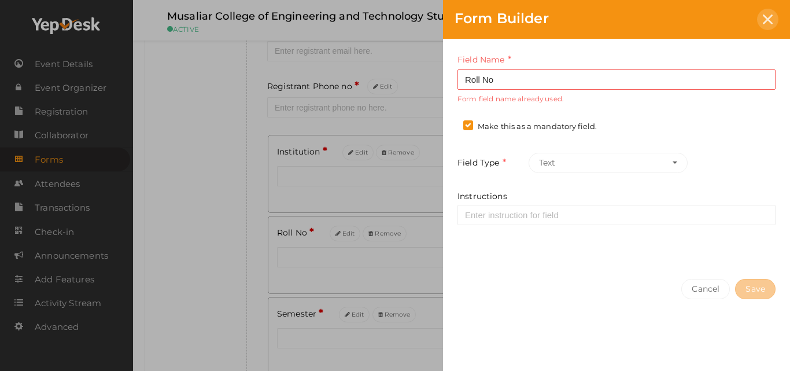
click at [765, 22] on icon at bounding box center [768, 19] width 10 height 10
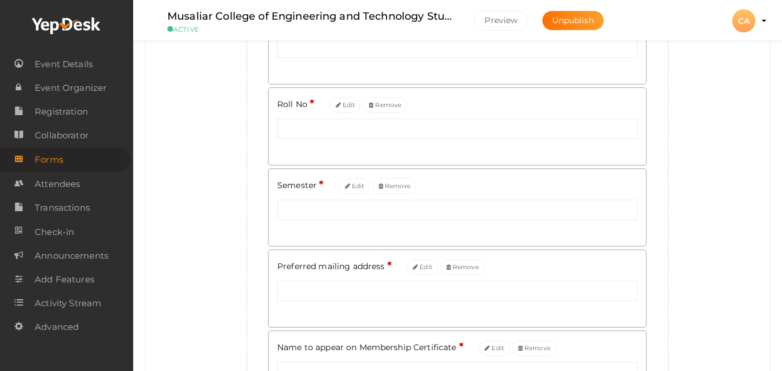
scroll to position [370, 0]
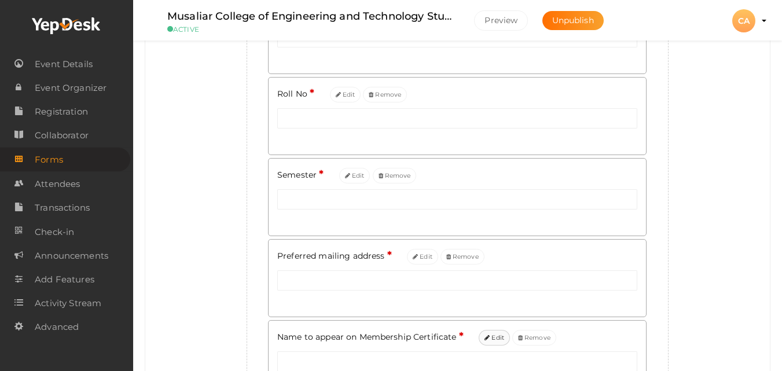
click at [488, 337] on icon at bounding box center [486, 338] width 5 height 6
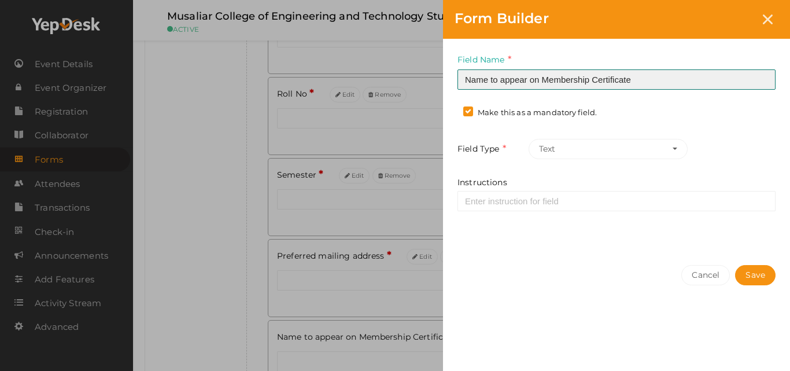
click at [660, 80] on input "Name to appear on Membership Certificate" at bounding box center [617, 79] width 318 height 20
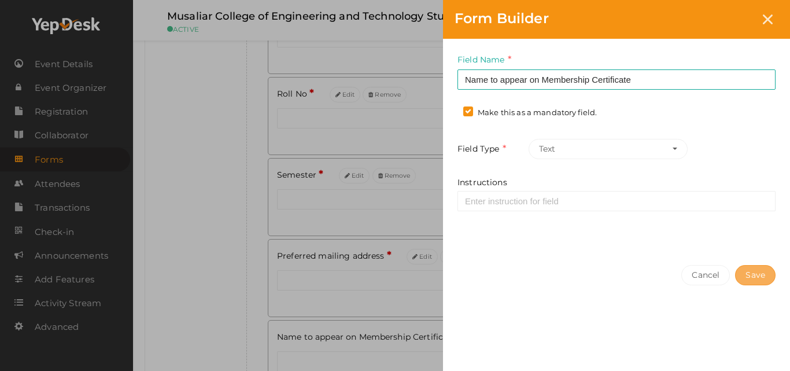
click at [761, 271] on button "Save" at bounding box center [755, 275] width 41 height 20
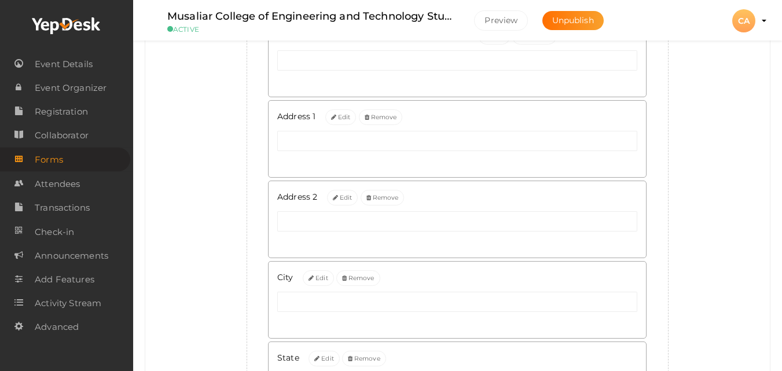
scroll to position [648, 0]
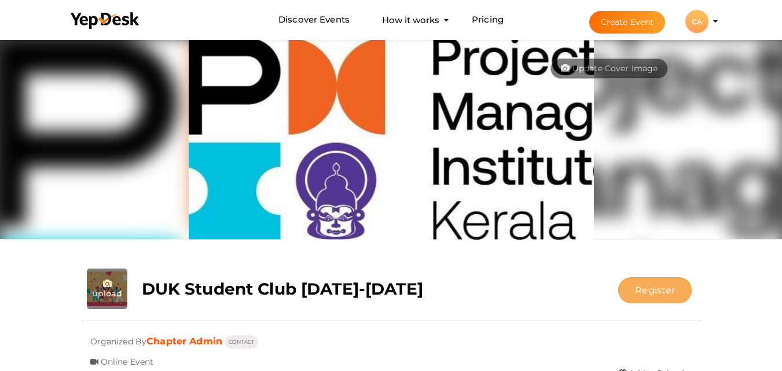
click at [670, 288] on button "Register" at bounding box center [654, 290] width 73 height 26
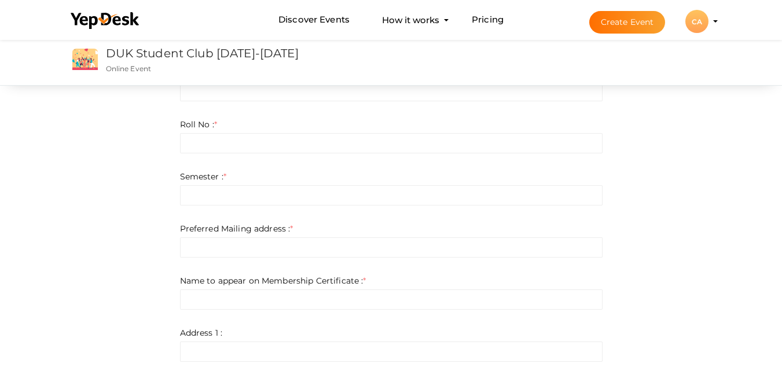
scroll to position [223, 0]
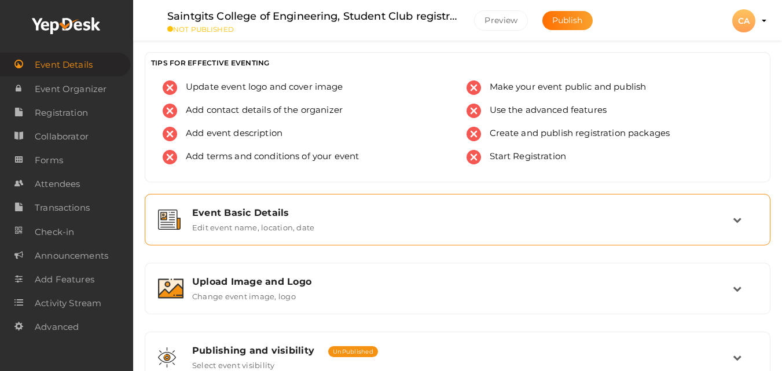
click at [278, 226] on label "Edit event name, location, date" at bounding box center [253, 225] width 122 height 14
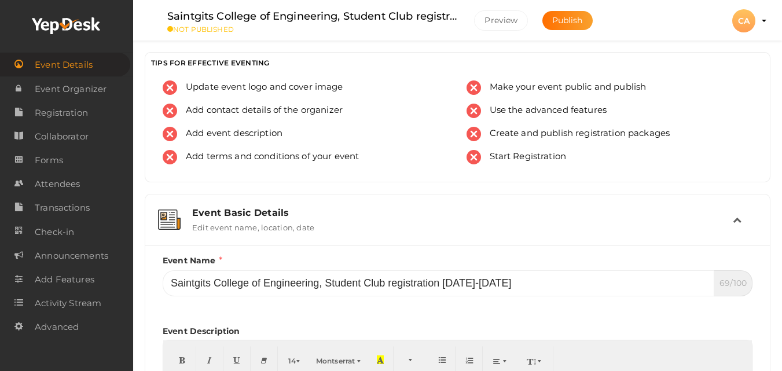
scroll to position [324, 0]
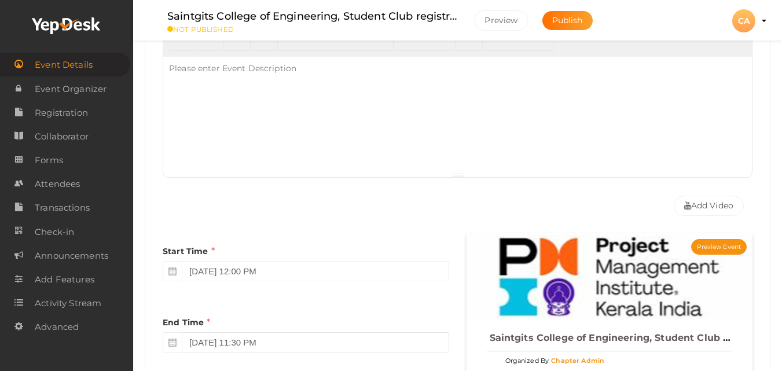
click at [262, 342] on input "August 31, 2025 11:30 PM" at bounding box center [315, 342] width 267 height 20
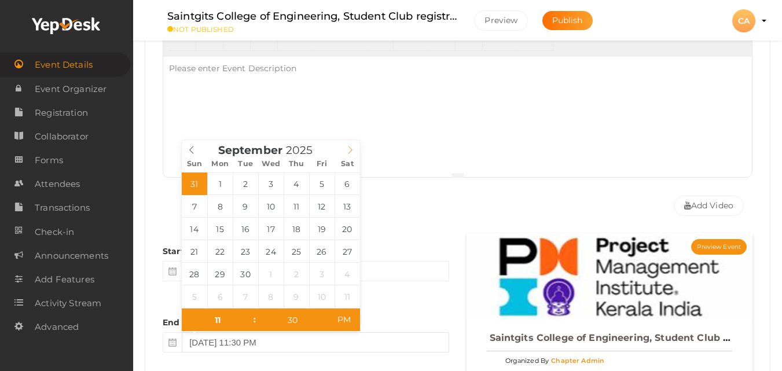
click at [351, 148] on icon at bounding box center [350, 150] width 8 height 8
type input "September 15, 2025 11:30 PM"
click at [369, 322] on div "End Time September 15, 2025 11:30 PM" at bounding box center [306, 331] width 286 height 54
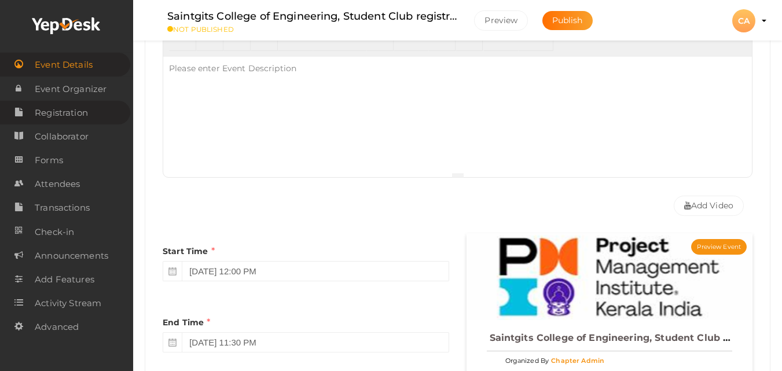
click at [65, 112] on span "Registration" at bounding box center [61, 112] width 53 height 23
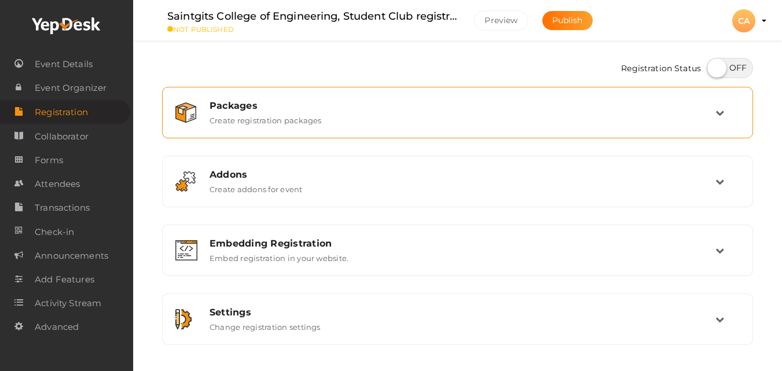
click at [638, 121] on div "Packages Create registration packages" at bounding box center [458, 112] width 514 height 25
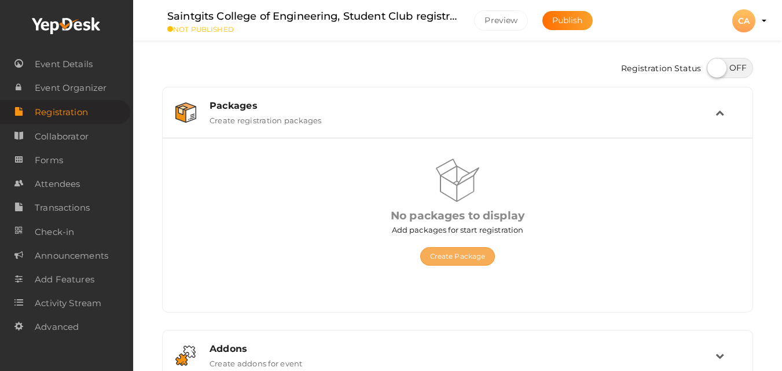
click at [468, 251] on button "Create Package" at bounding box center [457, 256] width 75 height 19
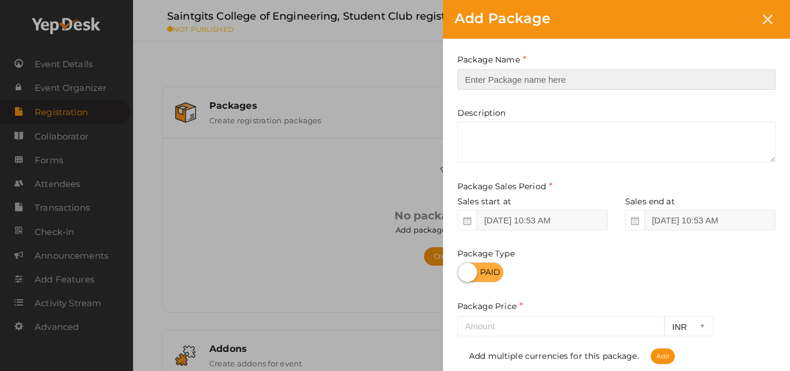
click at [547, 70] on input "text" at bounding box center [617, 79] width 318 height 20
type input "Registration"
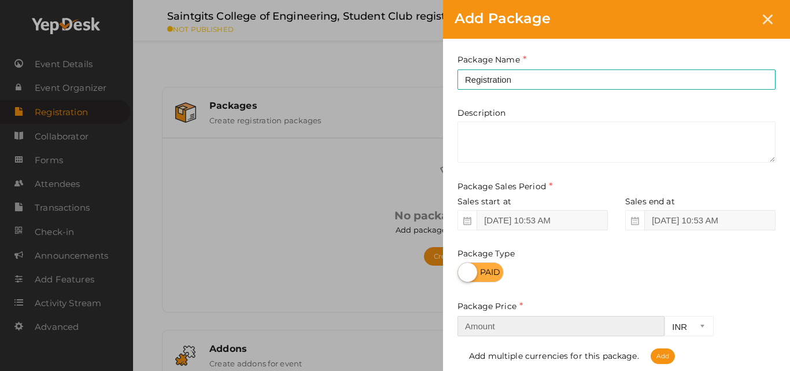
click at [482, 326] on input "number" at bounding box center [561, 326] width 207 height 20
type input "500"
click at [775, 318] on div "500 INR CAD USD Required. Add multiple currencies for this package. Add" at bounding box center [617, 340] width 318 height 48
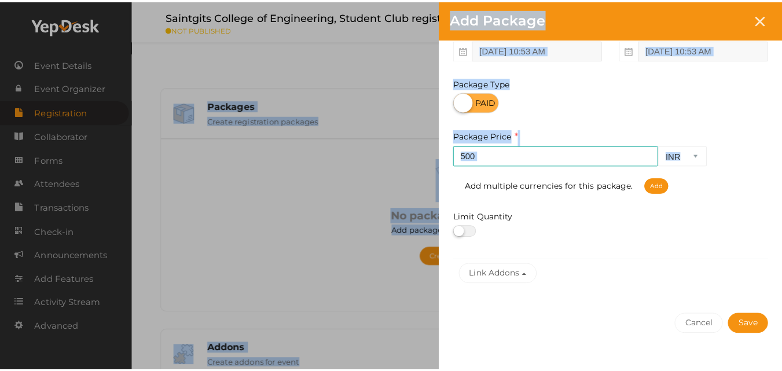
scroll to position [190, 0]
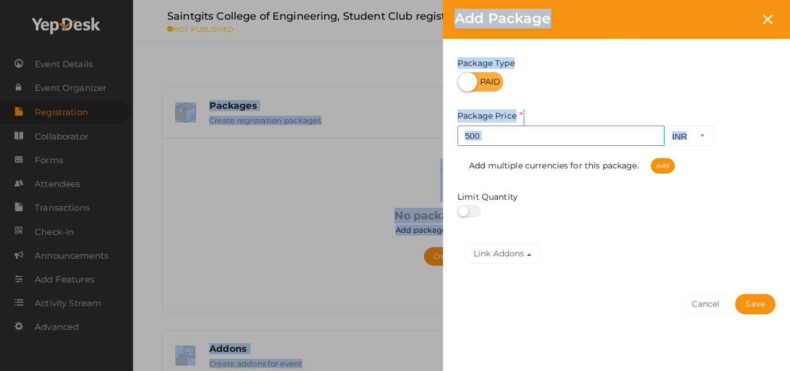
drag, startPoint x: 775, startPoint y: 318, endPoint x: 789, endPoint y: 378, distance: 61.8
click at [789, 370] on html "Discover Events How it works Powerful Registration / Ticketing Start selling yo…" at bounding box center [395, 185] width 790 height 371
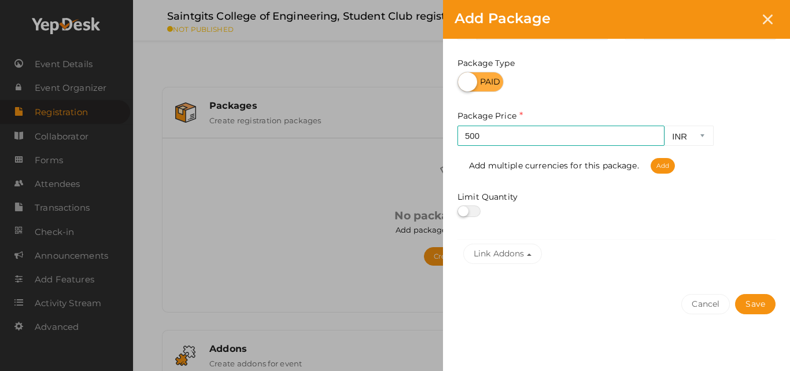
click at [737, 343] on div "Cancel Save" at bounding box center [616, 327] width 347 height 90
click at [756, 300] on button "Save" at bounding box center [755, 304] width 41 height 20
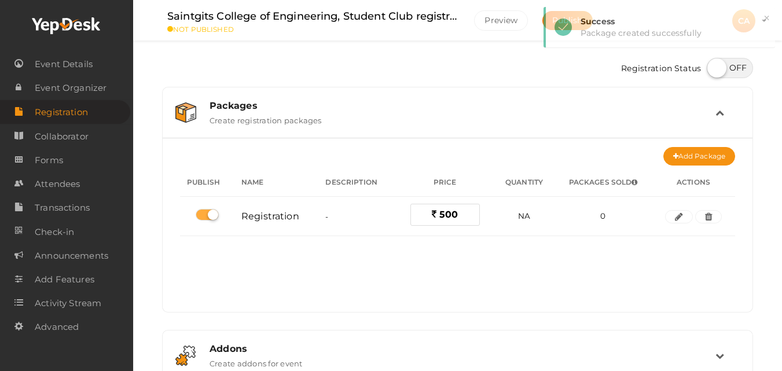
click at [737, 65] on label at bounding box center [730, 68] width 46 height 20
click at [714, 65] on input "checkbox" at bounding box center [711, 64] width 8 height 8
checkbox input "true"
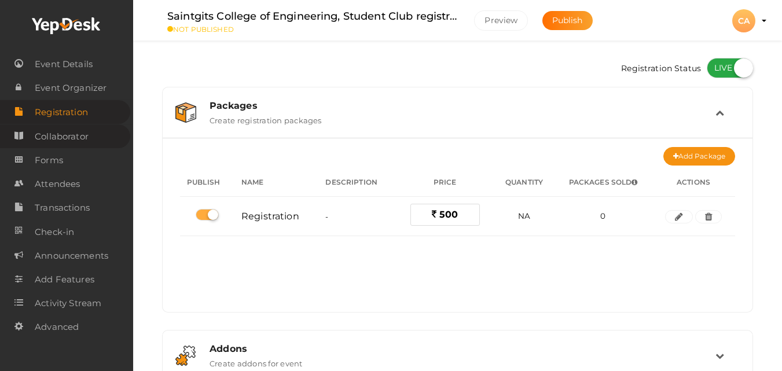
click at [81, 133] on span "Collaborator" at bounding box center [62, 136] width 54 height 23
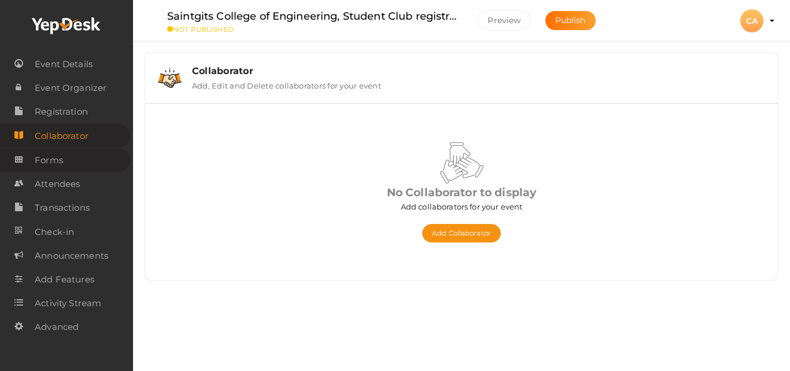
click at [45, 154] on span "Forms" at bounding box center [49, 160] width 28 height 23
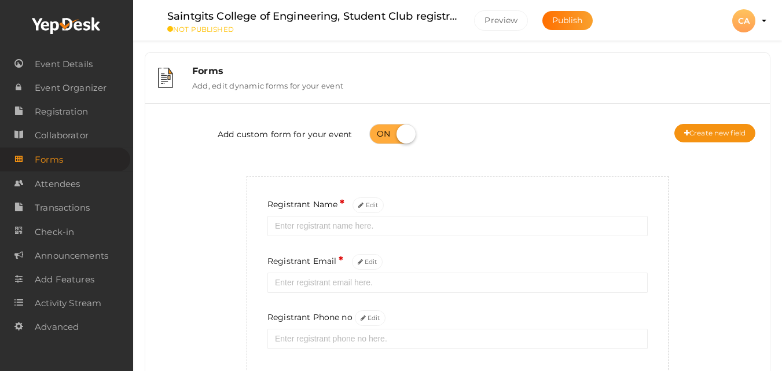
click at [781, 333] on div "Forms Add, edit dynamic forms for your event Add custom form for your event Cre…" at bounding box center [457, 221] width 649 height 443
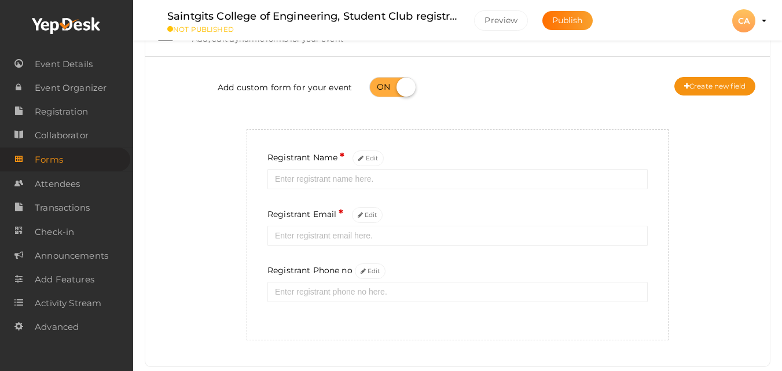
scroll to position [72, 0]
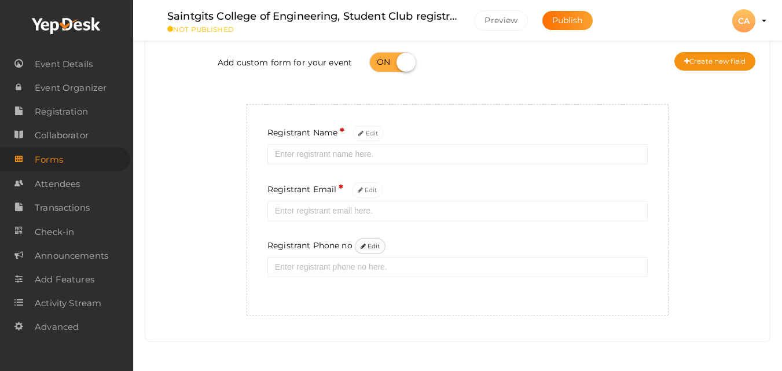
click at [366, 240] on button "Edit" at bounding box center [370, 246] width 31 height 16
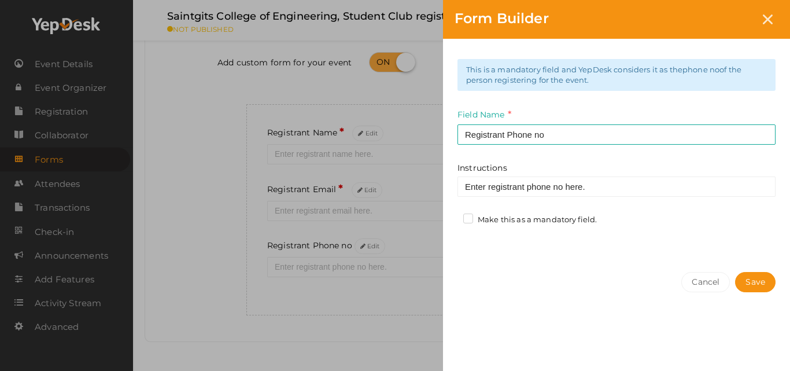
click at [510, 225] on label "Make this as a mandatory field." at bounding box center [531, 220] width 134 height 12
click at [452, 216] on input "Make this as a mandatory field." at bounding box center [452, 216] width 0 height 0
click at [764, 285] on button "Save" at bounding box center [755, 282] width 41 height 20
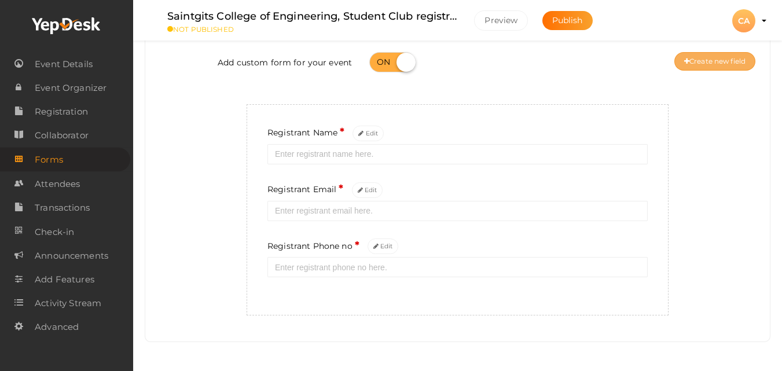
click at [748, 56] on button "Create new field" at bounding box center [714, 61] width 81 height 19
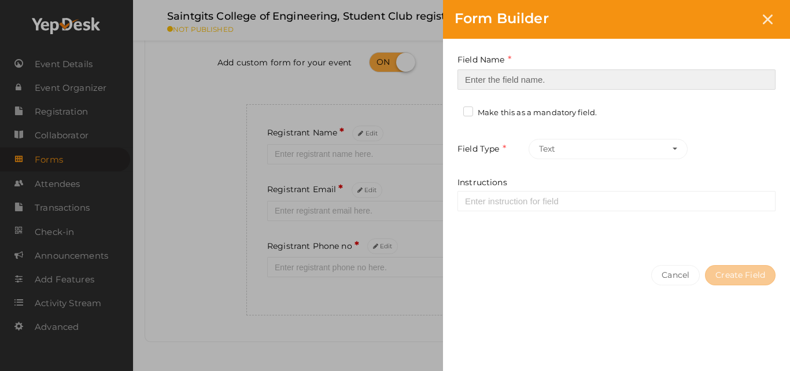
click at [649, 75] on input at bounding box center [617, 79] width 318 height 20
type input "Institution"
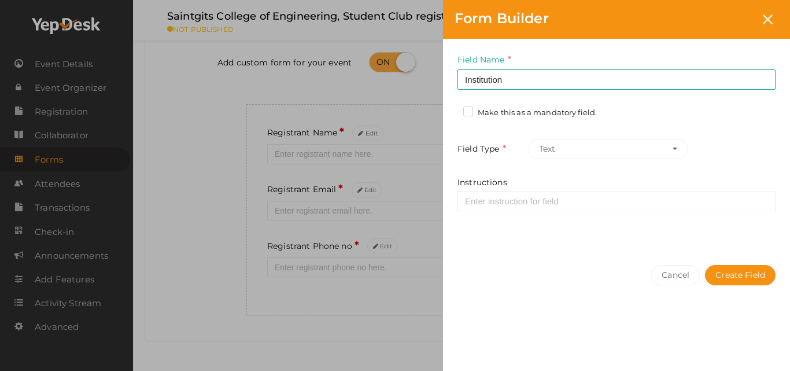
click at [507, 117] on label "Make this as a mandatory field." at bounding box center [531, 113] width 134 height 12
click at [452, 109] on input "Make this as a mandatory field." at bounding box center [452, 109] width 0 height 0
click at [752, 274] on button "Create Field" at bounding box center [740, 275] width 71 height 20
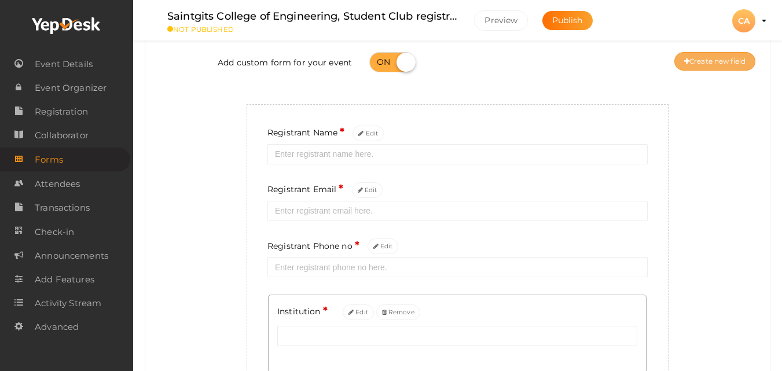
click at [731, 65] on button "Create new field" at bounding box center [714, 61] width 81 height 19
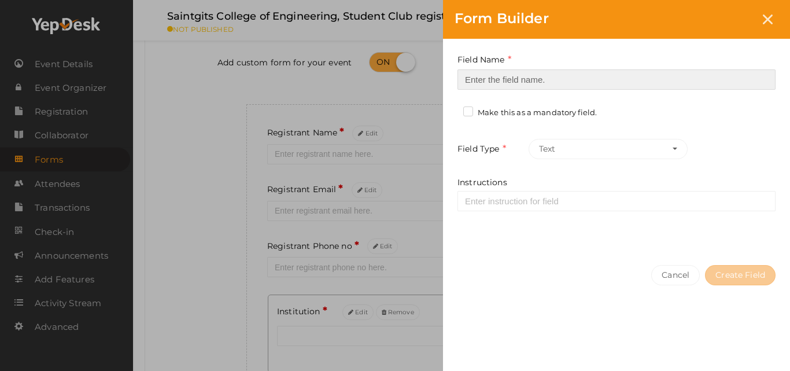
click at [708, 82] on input at bounding box center [617, 79] width 318 height 20
type input "Roll No"
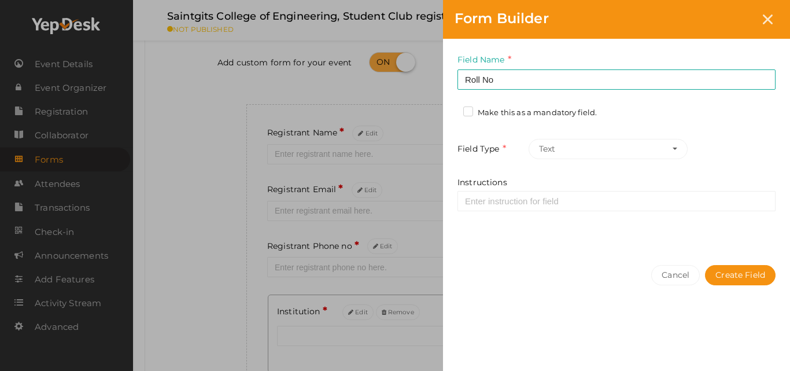
click at [532, 108] on label "Make this as a mandatory field." at bounding box center [531, 113] width 134 height 12
click at [452, 109] on input "Make this as a mandatory field." at bounding box center [452, 109] width 0 height 0
click at [725, 271] on button "Create Field" at bounding box center [740, 275] width 71 height 20
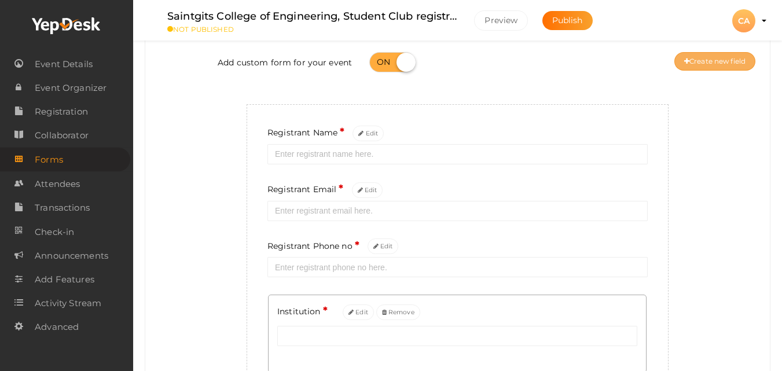
click at [711, 58] on button "Create new field" at bounding box center [714, 61] width 81 height 19
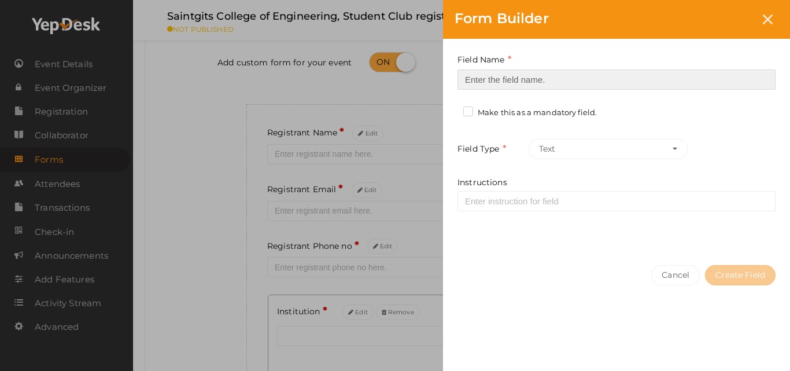
click at [665, 79] on input at bounding box center [617, 79] width 318 height 20
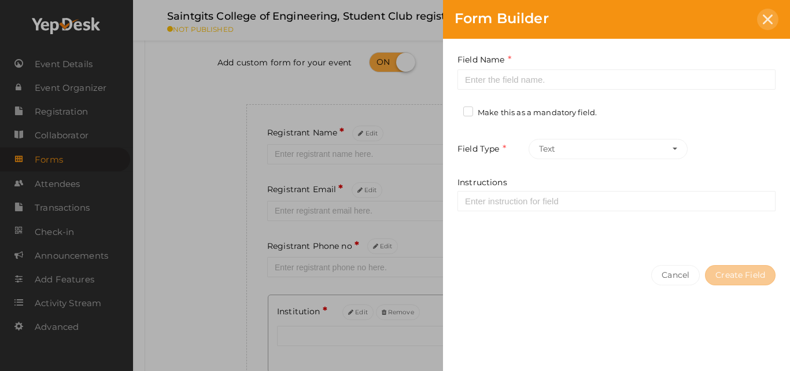
click at [774, 15] on div at bounding box center [767, 19] width 21 height 21
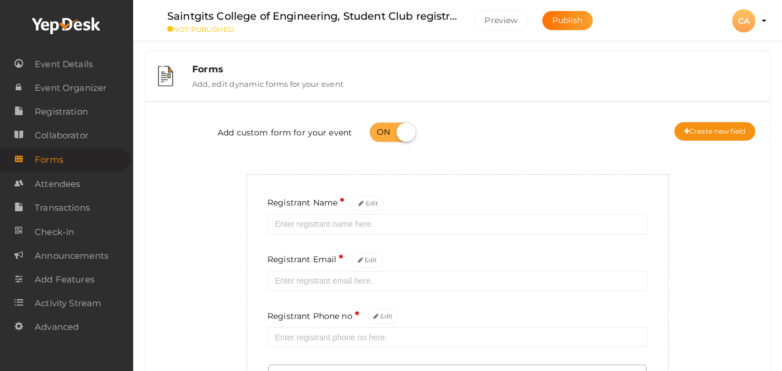
scroll to position [0, 0]
click at [730, 137] on button "Create new field" at bounding box center [714, 133] width 81 height 19
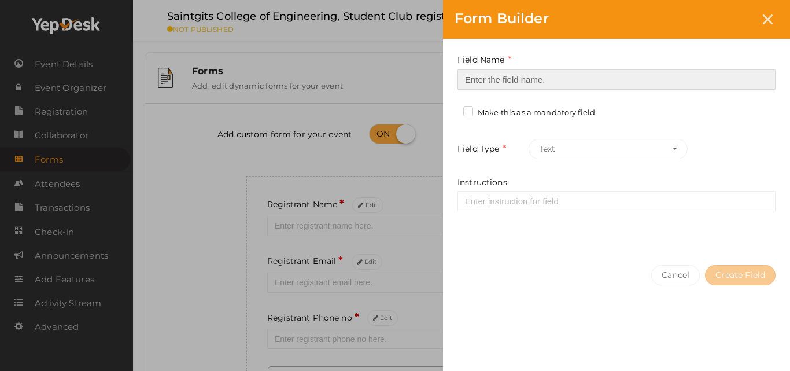
click at [543, 80] on input at bounding box center [617, 79] width 318 height 20
type input "Semester"
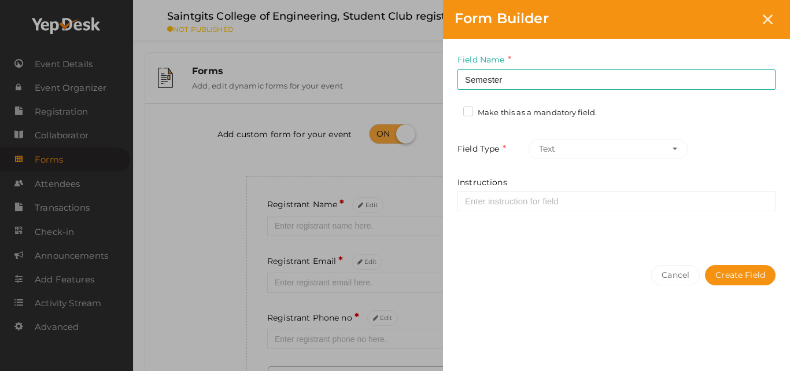
click at [544, 112] on label "Make this as a mandatory field." at bounding box center [531, 113] width 134 height 12
click at [452, 109] on input "Make this as a mandatory field." at bounding box center [452, 109] width 0 height 0
click at [719, 269] on button "Create Field" at bounding box center [740, 275] width 71 height 20
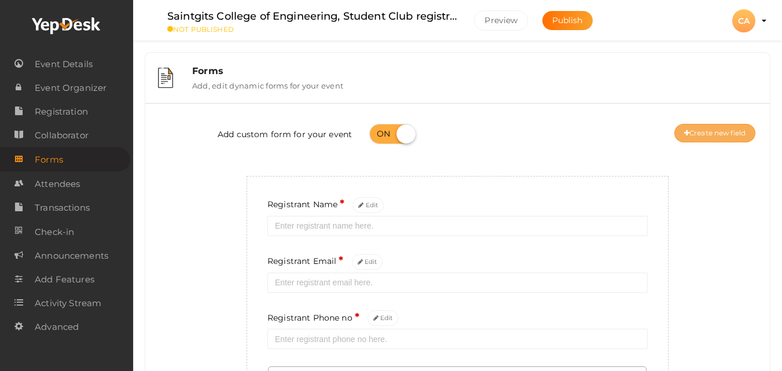
click at [698, 137] on button "Create new field" at bounding box center [714, 133] width 81 height 19
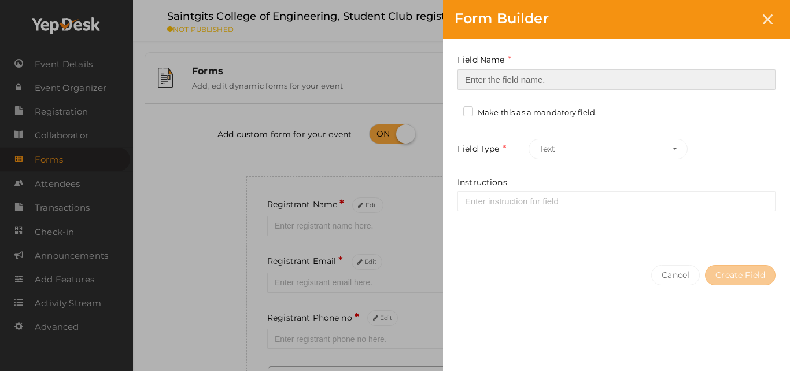
click at [479, 77] on input at bounding box center [617, 79] width 318 height 20
type input "Preferred Mailing address"
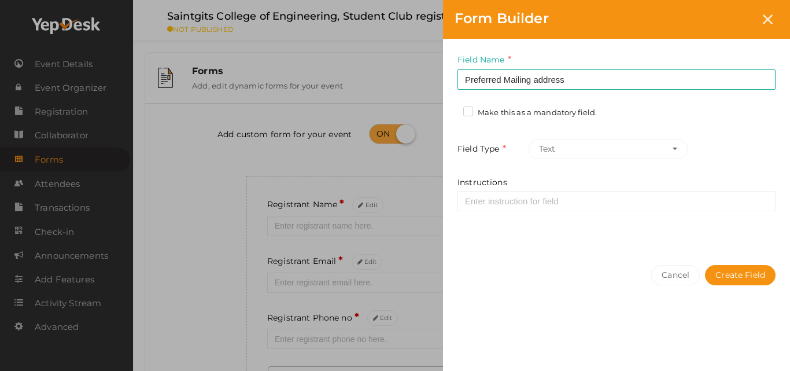
click at [501, 111] on label "Make this as a mandatory field." at bounding box center [531, 113] width 134 height 12
click at [452, 109] on input "Make this as a mandatory field." at bounding box center [452, 109] width 0 height 0
click at [732, 276] on button "Create Field" at bounding box center [740, 275] width 71 height 20
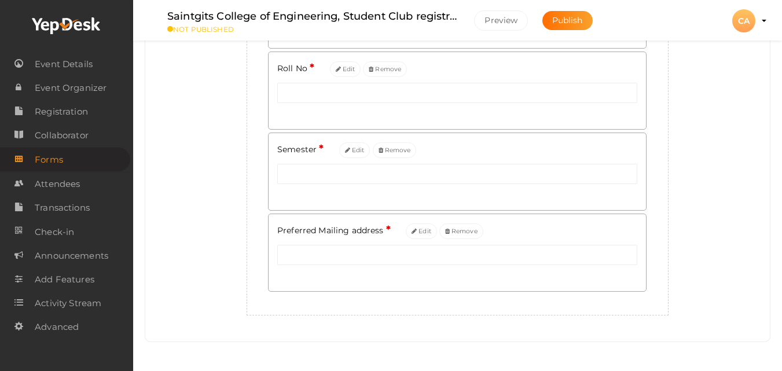
scroll to position [72, 0]
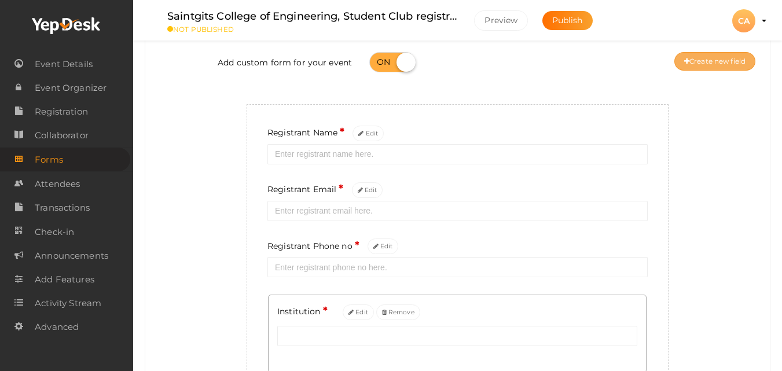
click at [712, 67] on button "Create new field" at bounding box center [714, 61] width 81 height 19
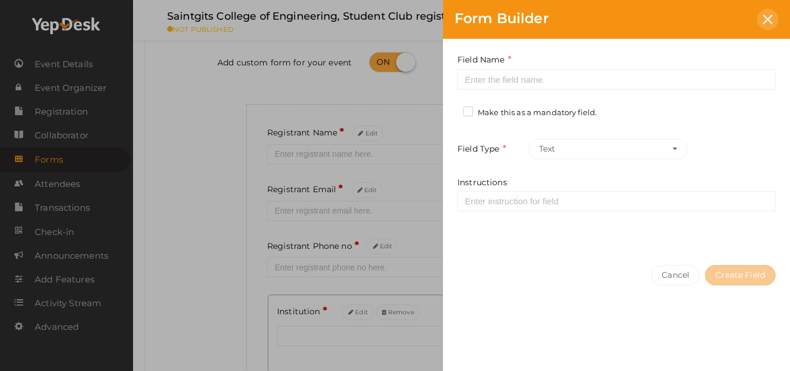
click at [771, 16] on icon at bounding box center [768, 19] width 10 height 10
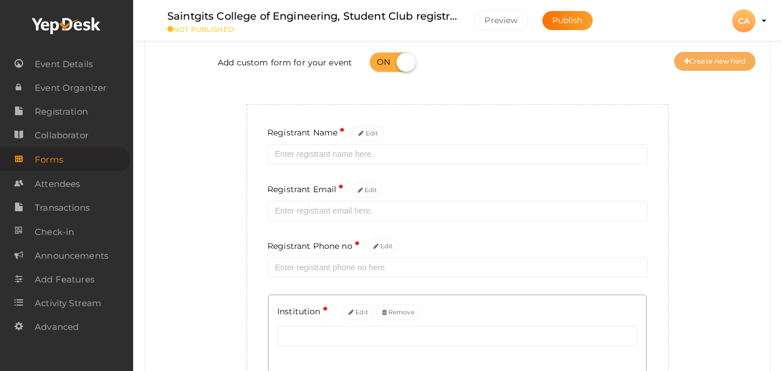
click at [738, 56] on button "Create new field" at bounding box center [714, 61] width 81 height 19
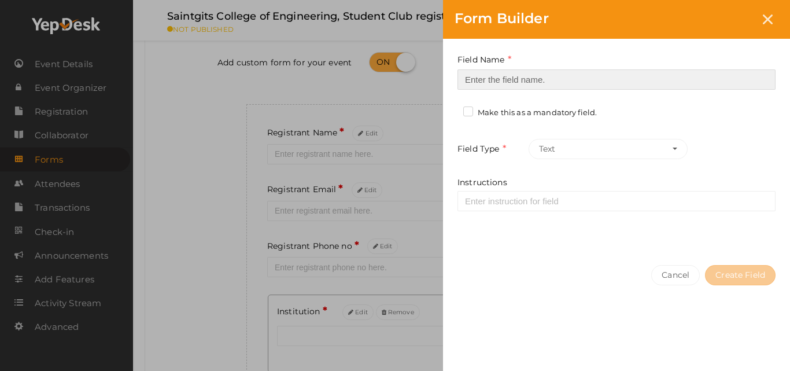
click at [514, 81] on input at bounding box center [617, 79] width 318 height 20
type input "Name to appear on Membership Certificate"
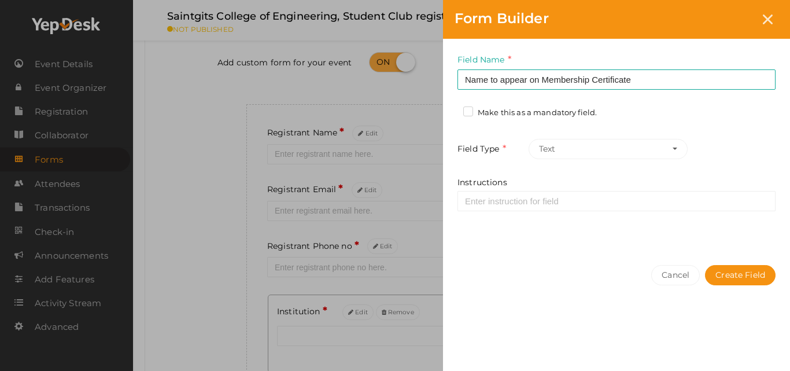
click at [546, 116] on label "Make this as a mandatory field." at bounding box center [531, 113] width 134 height 12
click at [452, 109] on input "Make this as a mandatory field." at bounding box center [452, 109] width 0 height 0
click at [734, 280] on button "Create Field" at bounding box center [740, 275] width 71 height 20
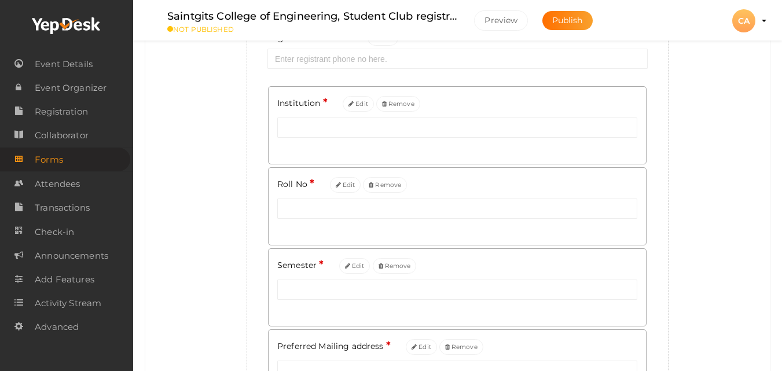
scroll to position [0, 0]
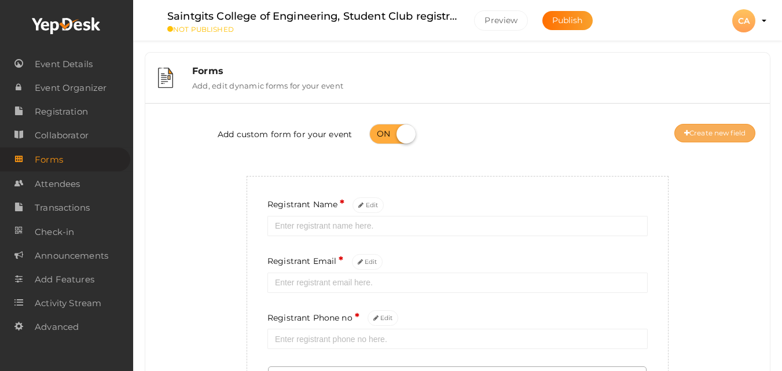
click at [724, 131] on button "Create new field" at bounding box center [714, 133] width 81 height 19
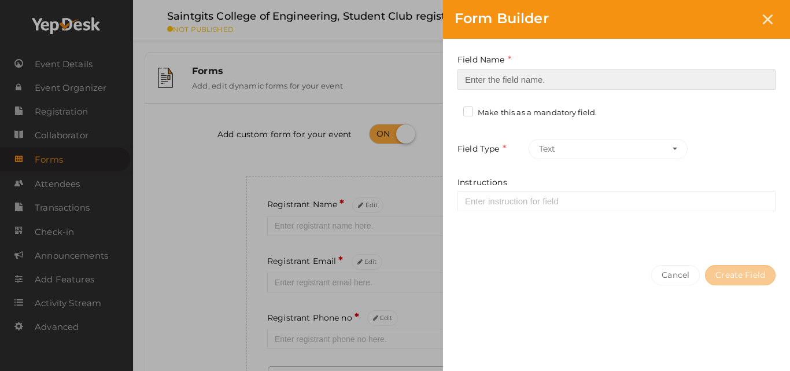
click at [683, 77] on input at bounding box center [617, 79] width 318 height 20
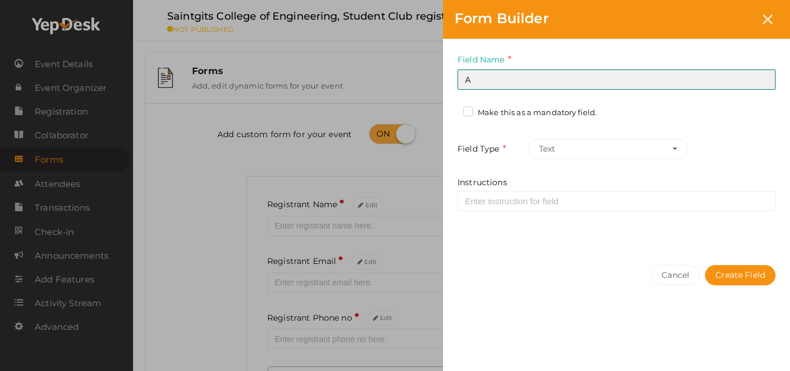
type input "Address 1"
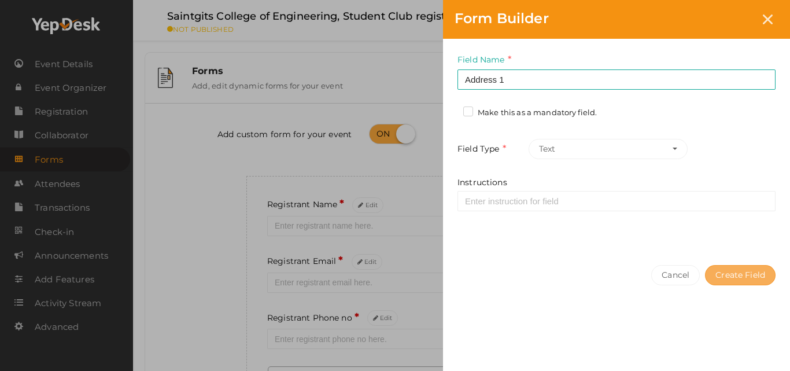
click at [742, 265] on button "Create Field" at bounding box center [740, 275] width 71 height 20
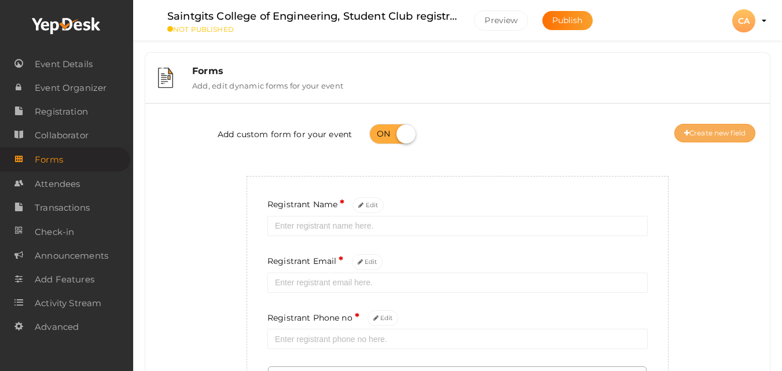
click at [716, 137] on button "Create new field" at bounding box center [714, 133] width 81 height 19
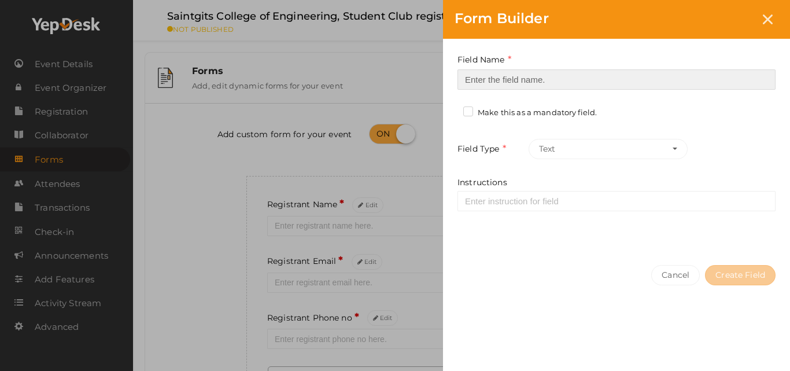
click at [671, 82] on input at bounding box center [617, 79] width 318 height 20
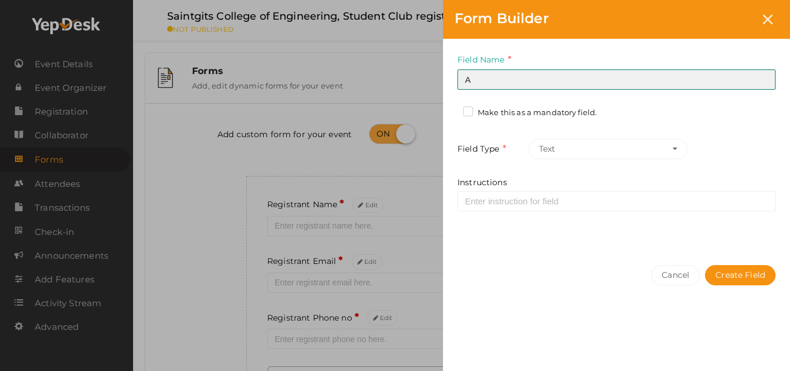
type input "Address 2"
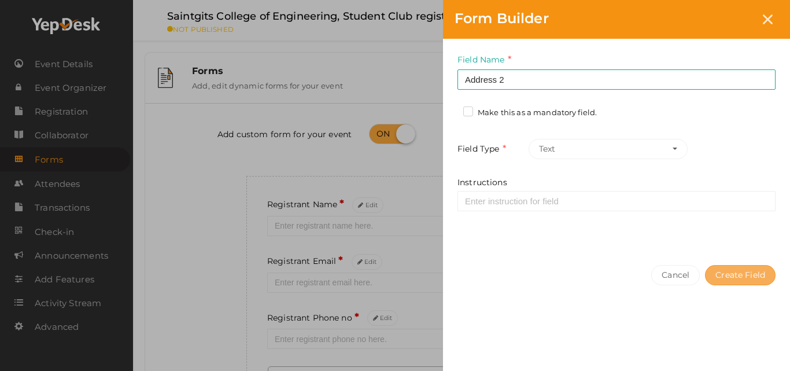
click at [724, 267] on button "Create Field" at bounding box center [740, 275] width 71 height 20
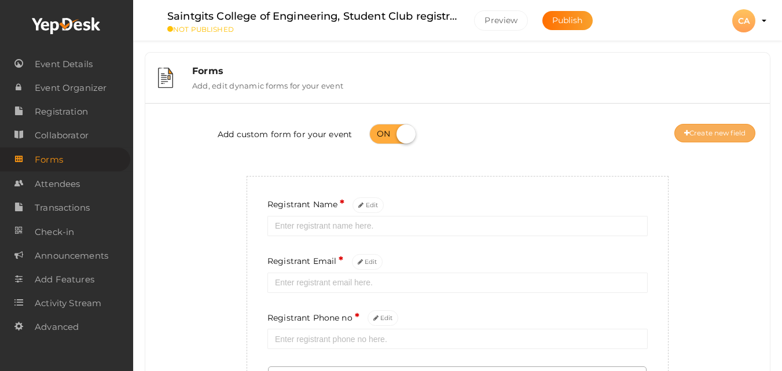
click at [731, 130] on button "Create new field" at bounding box center [714, 133] width 81 height 19
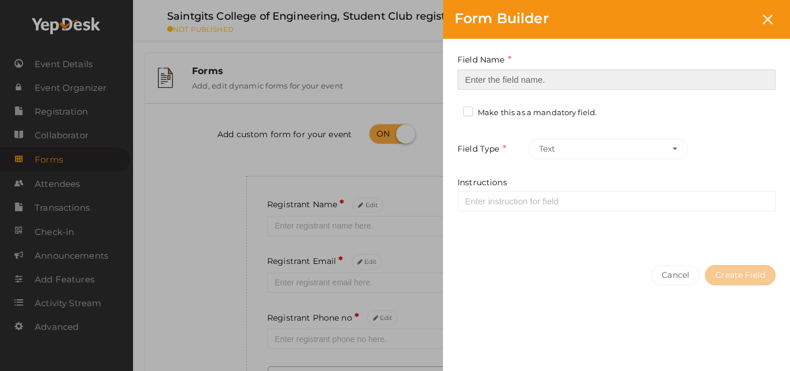
click at [663, 82] on input at bounding box center [617, 79] width 318 height 20
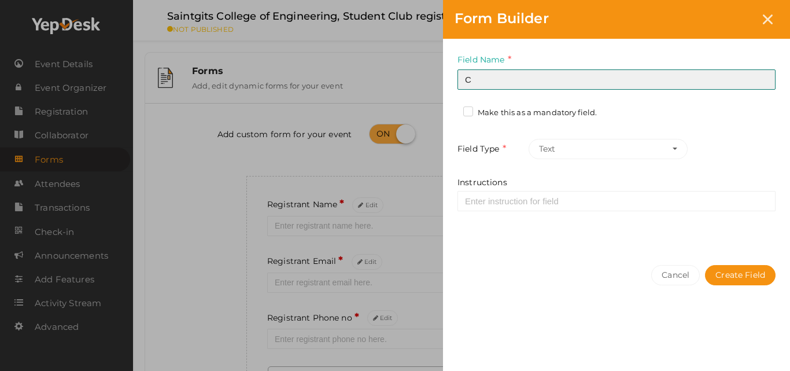
type input "City"
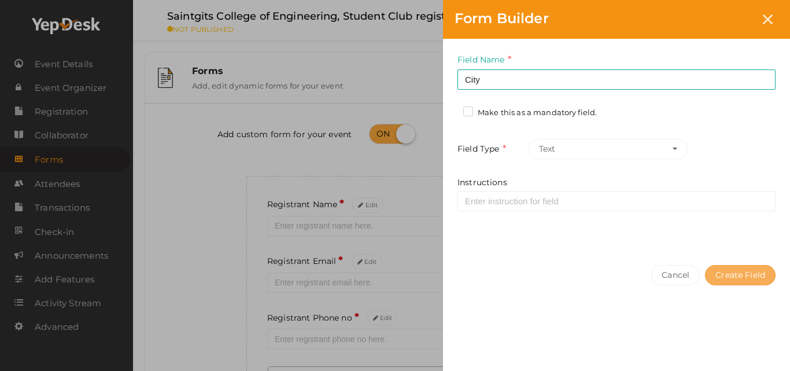
click at [739, 282] on button "Create Field" at bounding box center [740, 275] width 71 height 20
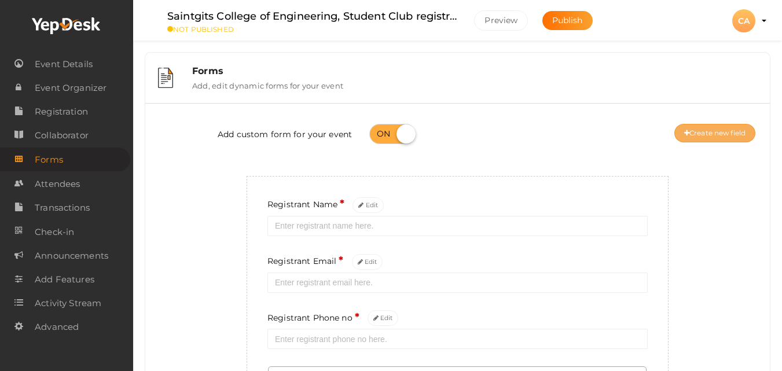
click at [735, 130] on button "Create new field" at bounding box center [714, 133] width 81 height 19
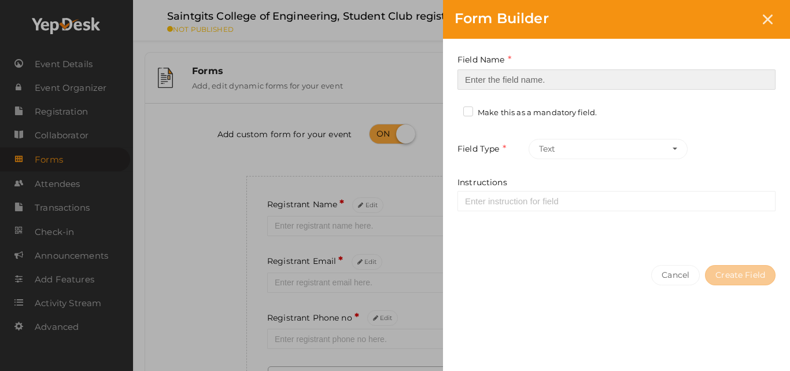
click at [696, 82] on input at bounding box center [617, 79] width 318 height 20
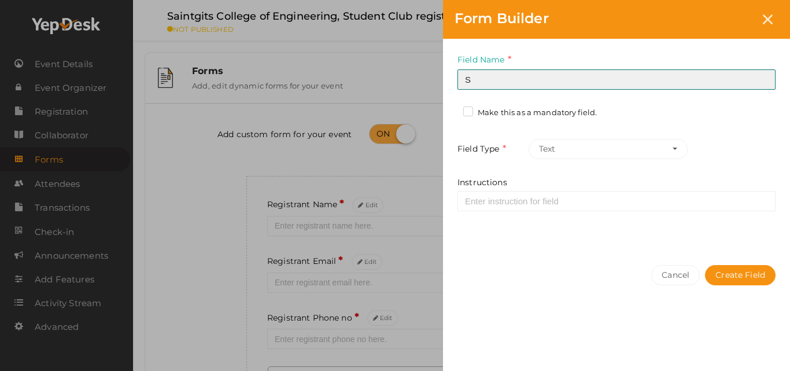
type input "State"
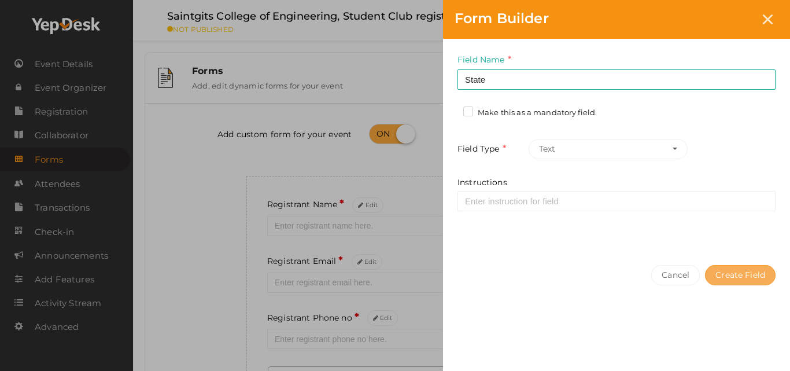
click at [756, 279] on button "Create Field" at bounding box center [740, 275] width 71 height 20
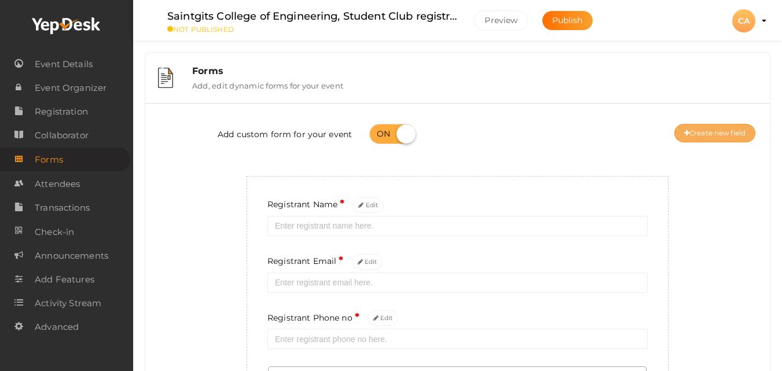
click at [730, 133] on button "Create new field" at bounding box center [714, 133] width 81 height 19
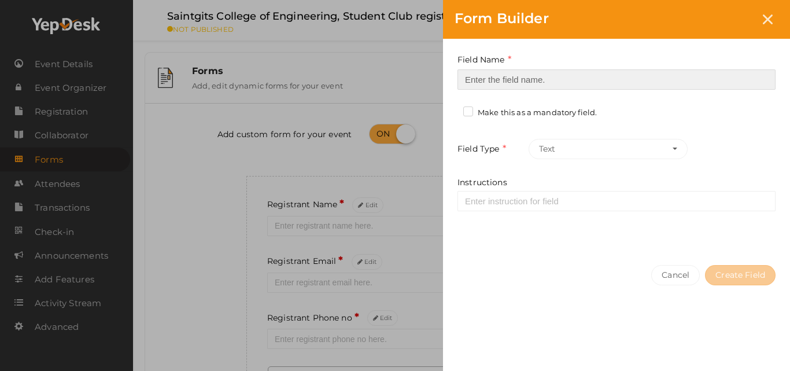
click at [636, 69] on input at bounding box center [617, 79] width 318 height 20
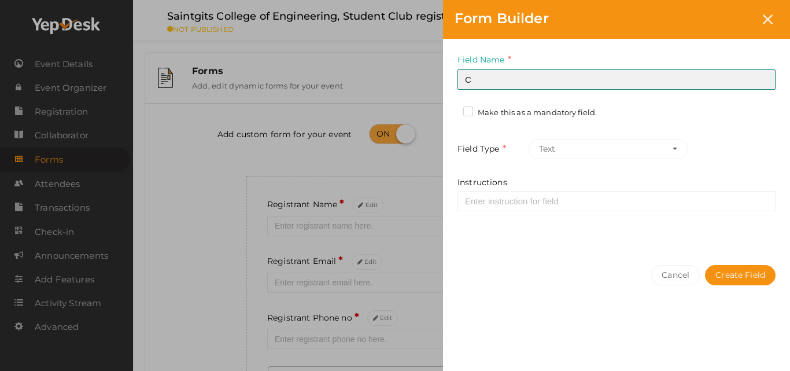
type input "Country"
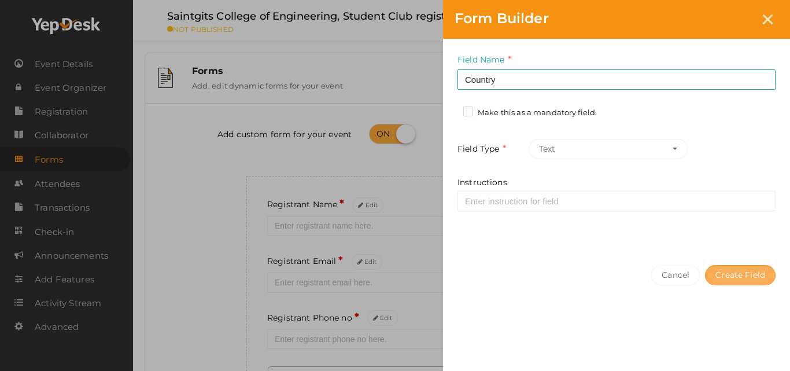
click at [720, 275] on button "Create Field" at bounding box center [740, 275] width 71 height 20
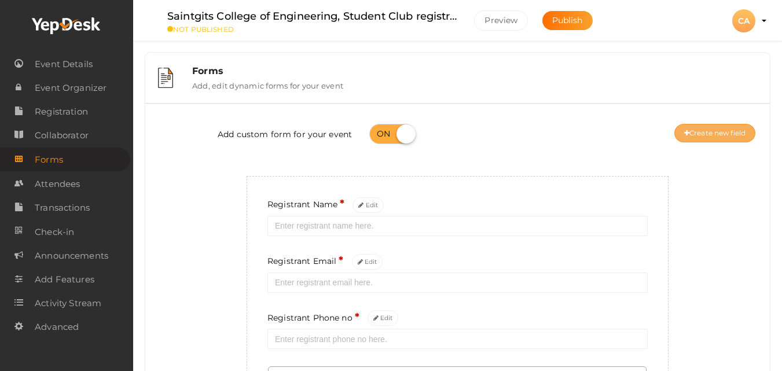
click at [725, 126] on button "Create new field" at bounding box center [714, 133] width 81 height 19
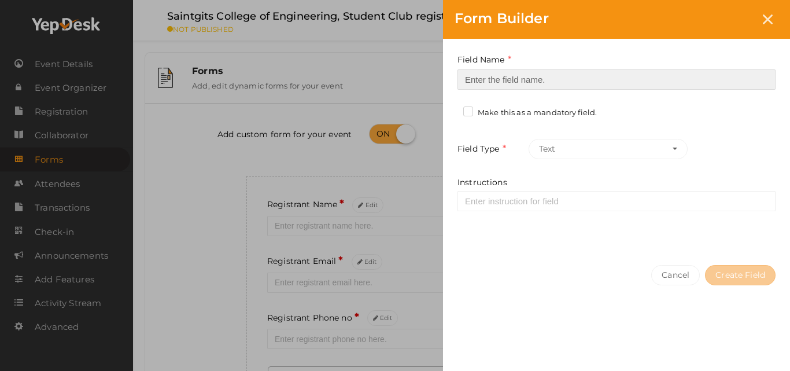
click at [690, 83] on input at bounding box center [617, 79] width 318 height 20
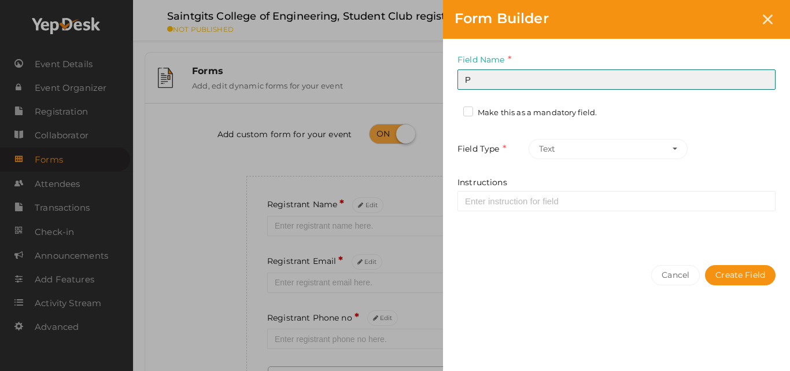
type input "Pin code"
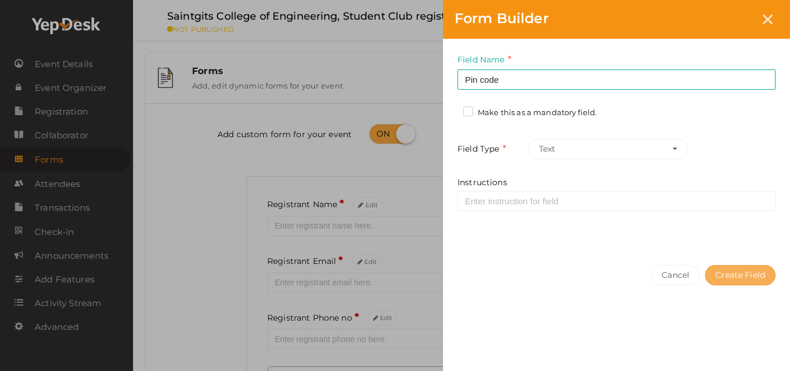
click at [755, 271] on button "Create Field" at bounding box center [740, 275] width 71 height 20
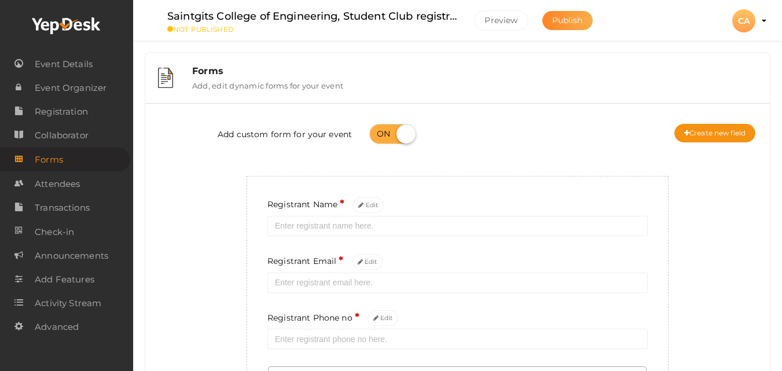
click at [588, 16] on button "Publish" at bounding box center [567, 20] width 50 height 19
click at [752, 23] on div "CA" at bounding box center [743, 20] width 23 height 23
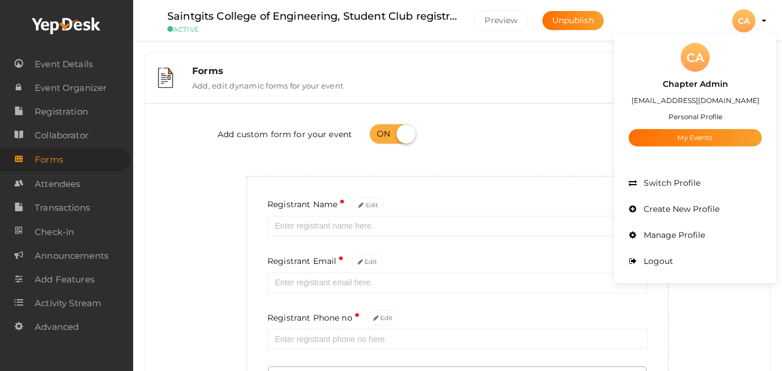
click at [720, 127] on div "Chapter Admin chapter.admin@pmikerala.org Personal Profile My Events" at bounding box center [694, 109] width 133 height 75
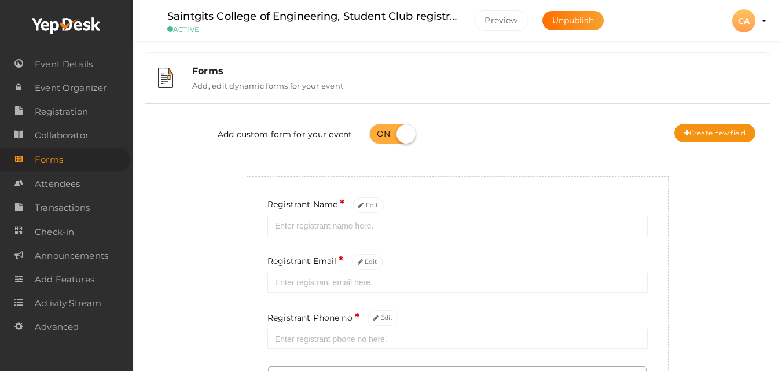
click at [750, 16] on div "CA" at bounding box center [743, 20] width 23 height 23
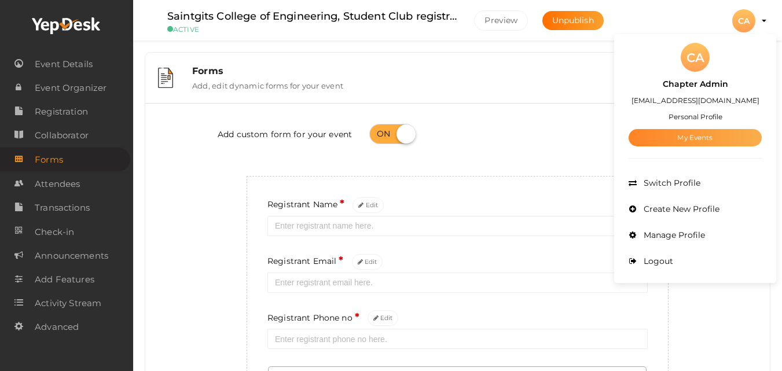
click at [695, 132] on link "My Events" at bounding box center [694, 137] width 133 height 17
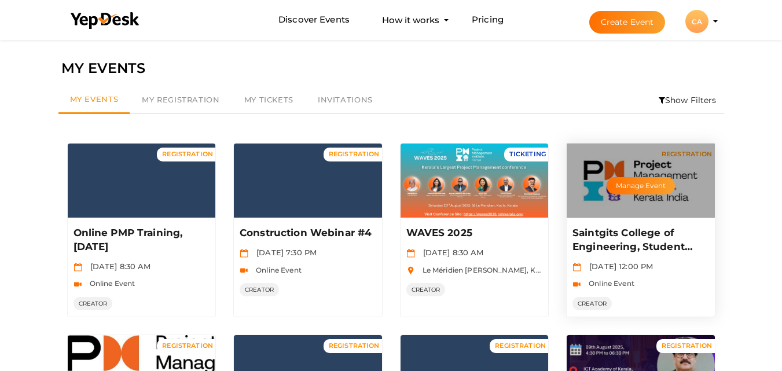
click at [649, 225] on div "Saintgits College of Engineering, Student Club registration 2025-2026 Aug 19 20…" at bounding box center [641, 267] width 148 height 99
click at [642, 234] on p "Saintgits College of Engineering, Student Club registration [DATE]-[DATE]" at bounding box center [639, 240] width 134 height 28
click at [626, 190] on button "Manage Event" at bounding box center [640, 185] width 68 height 17
click at [622, 184] on button "Manage Event" at bounding box center [640, 185] width 68 height 17
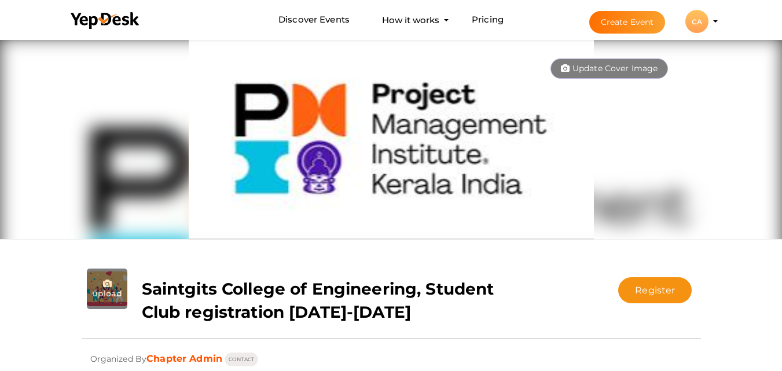
click at [646, 276] on div "Register Registration closed Updating Status Visit Website" at bounding box center [623, 286] width 155 height 35
click at [646, 295] on button "Register" at bounding box center [654, 290] width 73 height 26
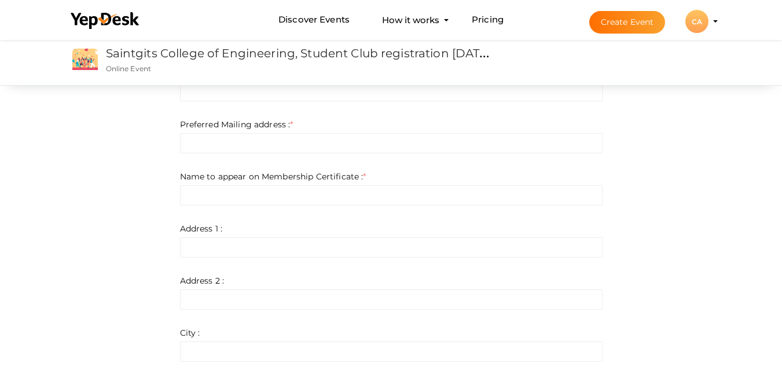
scroll to position [648, 0]
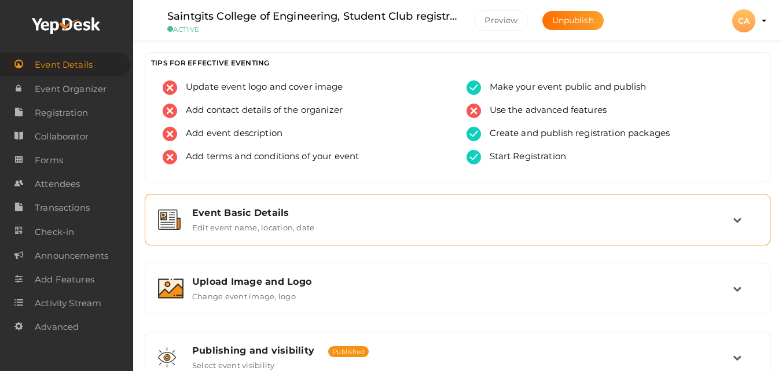
click at [267, 215] on div "Event Basic Details" at bounding box center [462, 212] width 540 height 11
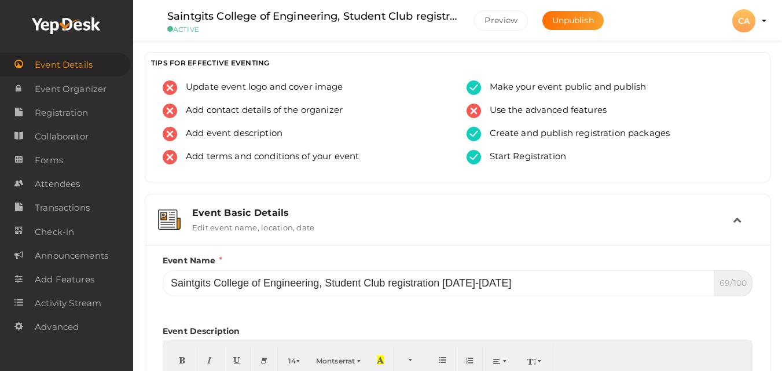
scroll to position [324, 0]
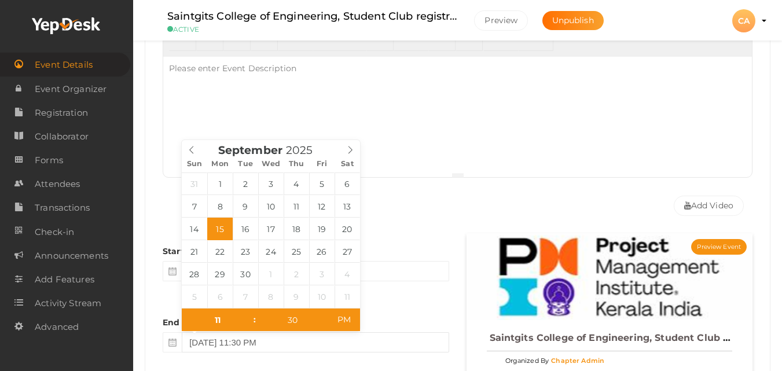
click at [278, 345] on input "[DATE] 11:30 PM" at bounding box center [315, 342] width 267 height 20
type input "[DATE] 11:30 PM"
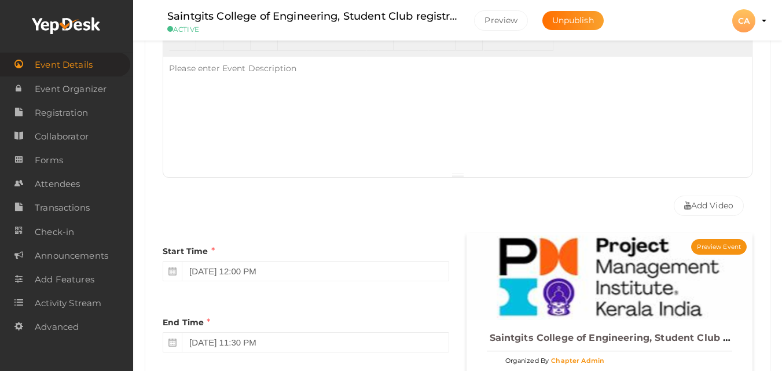
click at [428, 168] on div at bounding box center [457, 115] width 589 height 116
click at [60, 115] on span "Registration" at bounding box center [61, 112] width 53 height 23
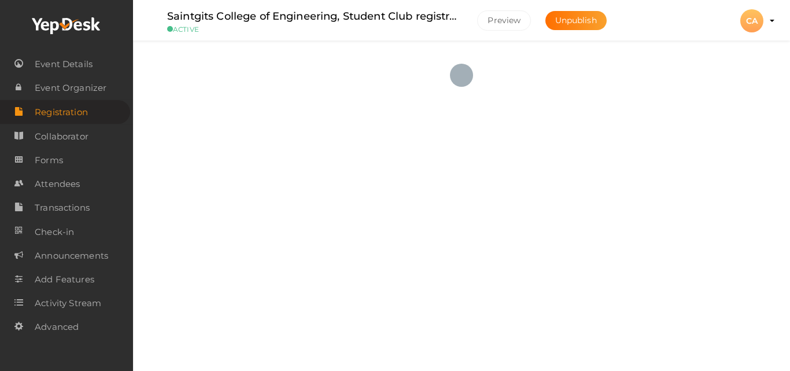
checkbox input "true"
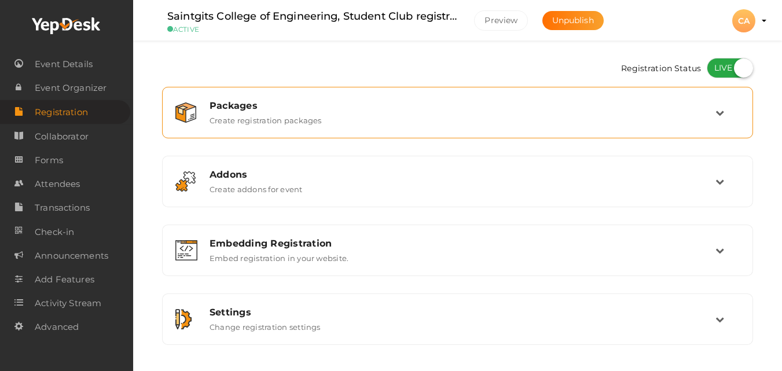
click at [515, 127] on div "Packages Create registration packages" at bounding box center [457, 112] width 578 height 39
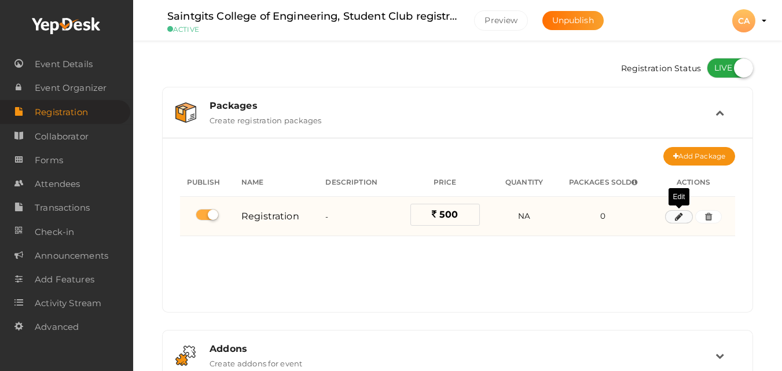
click at [682, 218] on icon "button" at bounding box center [679, 217] width 8 height 7
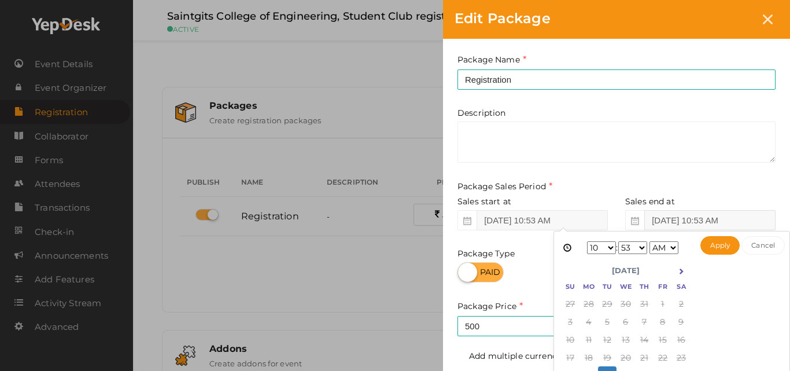
click at [732, 222] on input "[DATE] 10:53 AM" at bounding box center [710, 220] width 131 height 20
click at [682, 277] on th at bounding box center [681, 270] width 19 height 17
click at [608, 245] on select "1 2 3 4 5 6 7 8 9 10 11 12" at bounding box center [601, 247] width 29 height 13
click at [673, 245] on select "AM PM" at bounding box center [664, 247] width 29 height 13
click at [641, 247] on select "00 01 02 03 04 05 06 07 08 09 10 11 12 13 14 15 16 17 18 19 20 21 22 23 24 25 2…" at bounding box center [633, 247] width 29 height 13
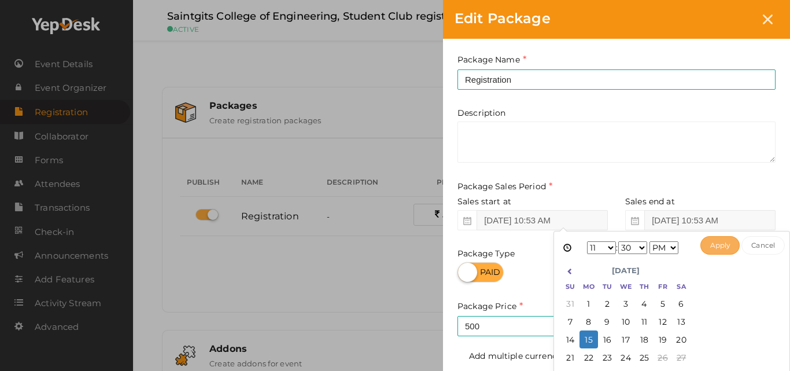
click at [716, 242] on button "Apply" at bounding box center [721, 245] width 40 height 19
type input "[DATE] 11:30 PM"
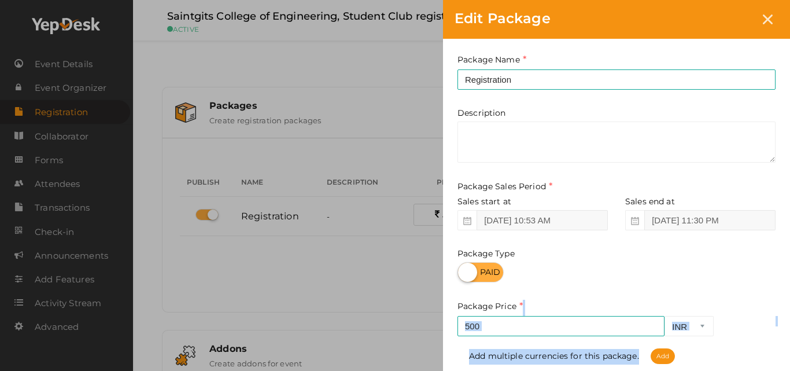
drag, startPoint x: 789, startPoint y: 311, endPoint x: 790, endPoint y: 358, distance: 46.3
click at [790, 358] on div "Package Name Registration This field is Required. Package Name already used. De…" at bounding box center [616, 256] width 347 height 435
click at [772, 356] on div "Add multiple currencies for this package. Add" at bounding box center [617, 350] width 318 height 27
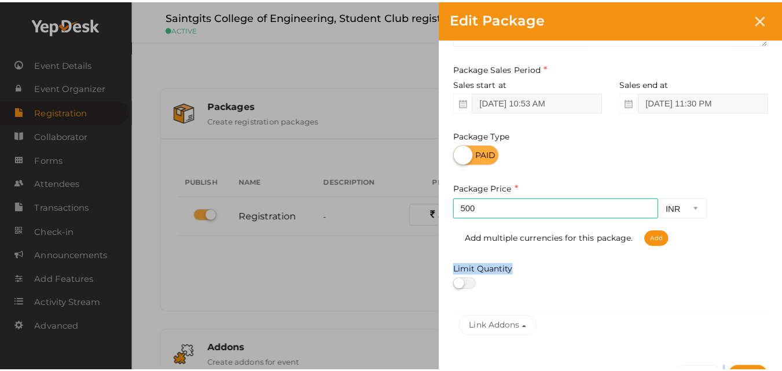
scroll to position [190, 0]
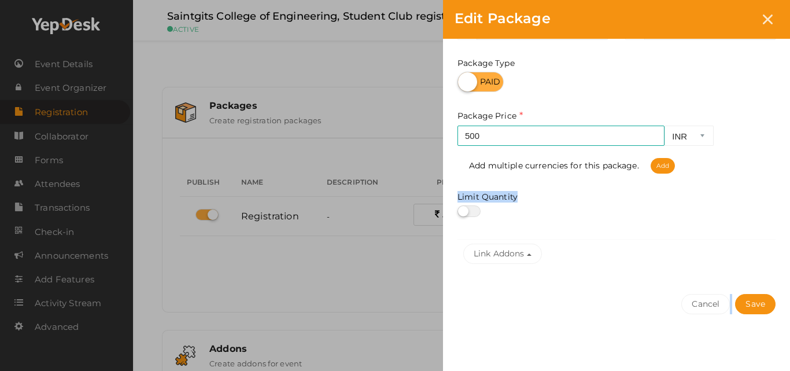
drag, startPoint x: 772, startPoint y: 356, endPoint x: 774, endPoint y: 367, distance: 11.1
click at [774, 367] on div "Package Name Registration This field is Required. Package Name already used. De…" at bounding box center [616, 110] width 347 height 524
click at [762, 306] on button "Save" at bounding box center [755, 304] width 41 height 20
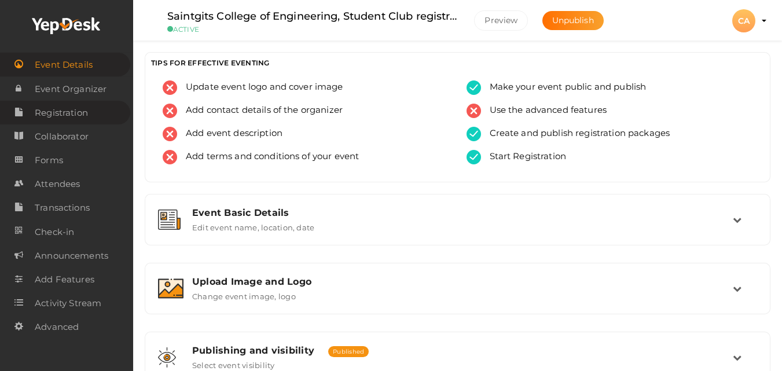
click at [64, 112] on span "Registration" at bounding box center [61, 112] width 53 height 23
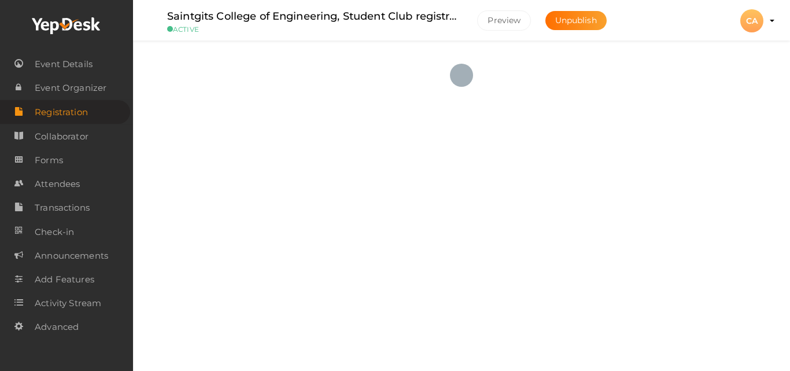
checkbox input "true"
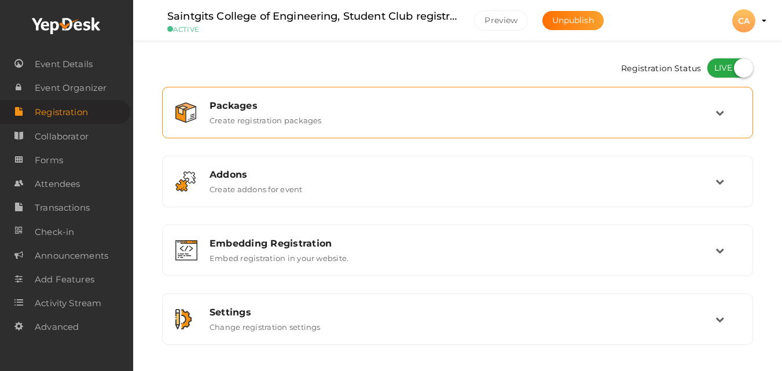
click at [483, 123] on div "Packages Create registration packages" at bounding box center [458, 112] width 514 height 25
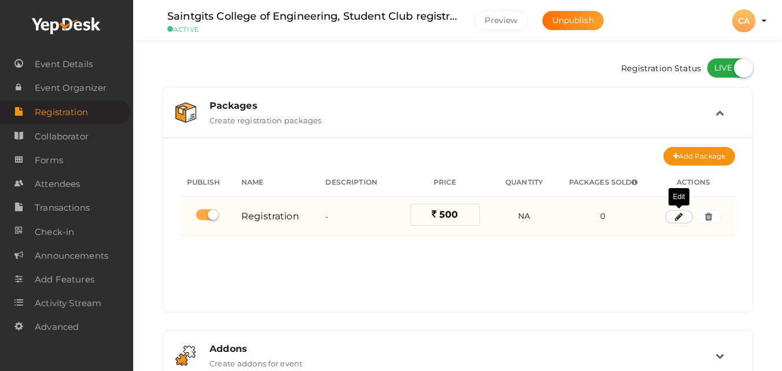
click at [678, 214] on icon "button" at bounding box center [679, 217] width 8 height 7
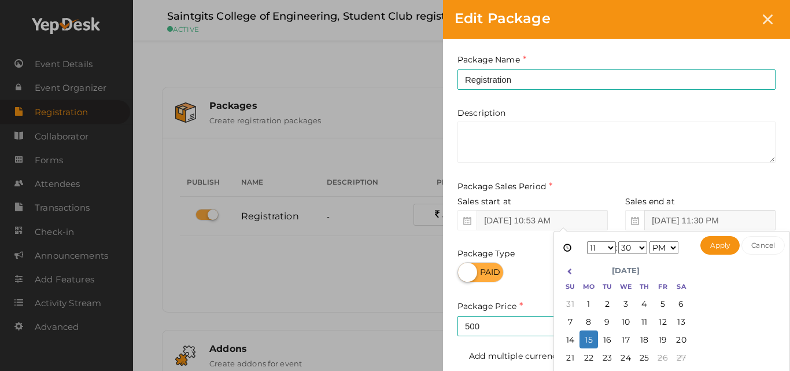
click at [720, 224] on input "[DATE] 11:30 PM" at bounding box center [710, 220] width 131 height 20
click at [711, 242] on button "Apply" at bounding box center [721, 245] width 40 height 19
type input "Sep 25, 2025 11:30 PM"
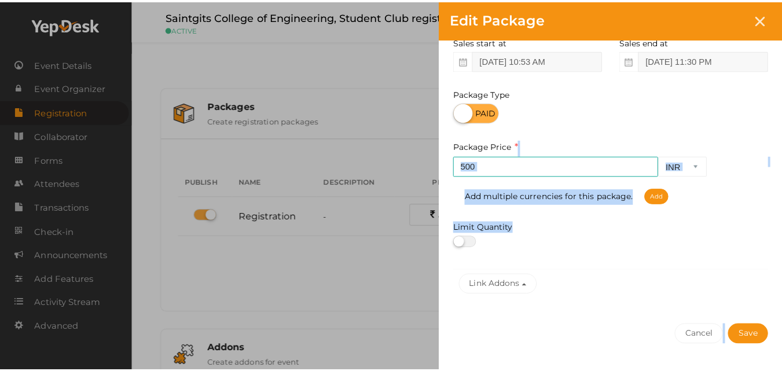
scroll to position [190, 0]
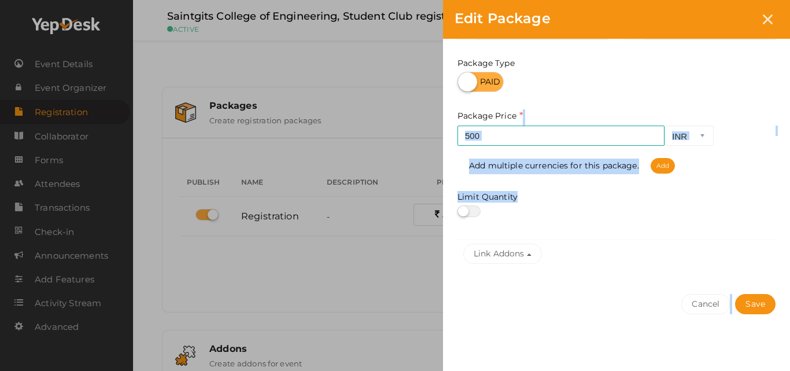
drag, startPoint x: 784, startPoint y: 299, endPoint x: 773, endPoint y: 365, distance: 67.0
click at [773, 365] on div "Package Name Registration This field is Required. Package Name already used. De…" at bounding box center [616, 110] width 347 height 524
click at [762, 310] on button "Save" at bounding box center [755, 304] width 41 height 20
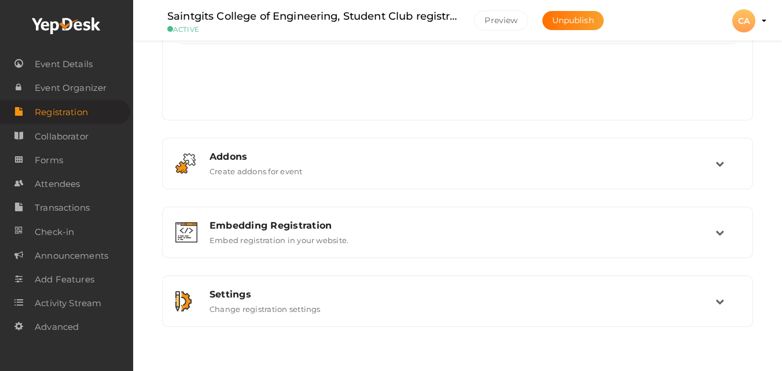
scroll to position [206, 0]
